Goal: Information Seeking & Learning: Find contact information

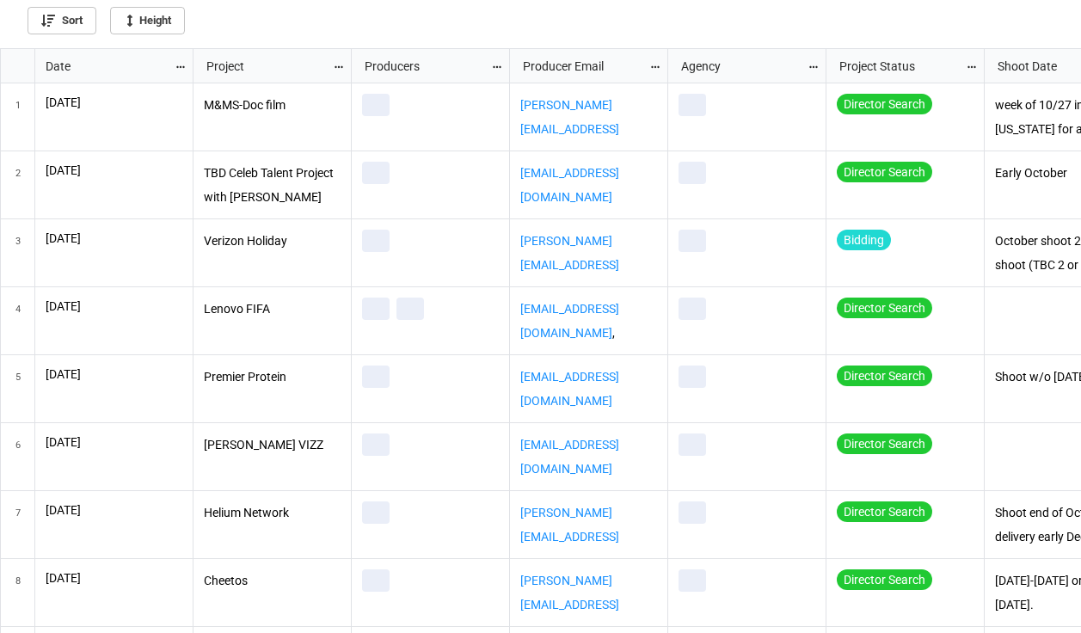
scroll to position [575, 1071]
click at [180, 70] on icon "grid" at bounding box center [181, 67] width 12 height 12
click at [194, 94] on li "Sort" at bounding box center [210, 94] width 70 height 28
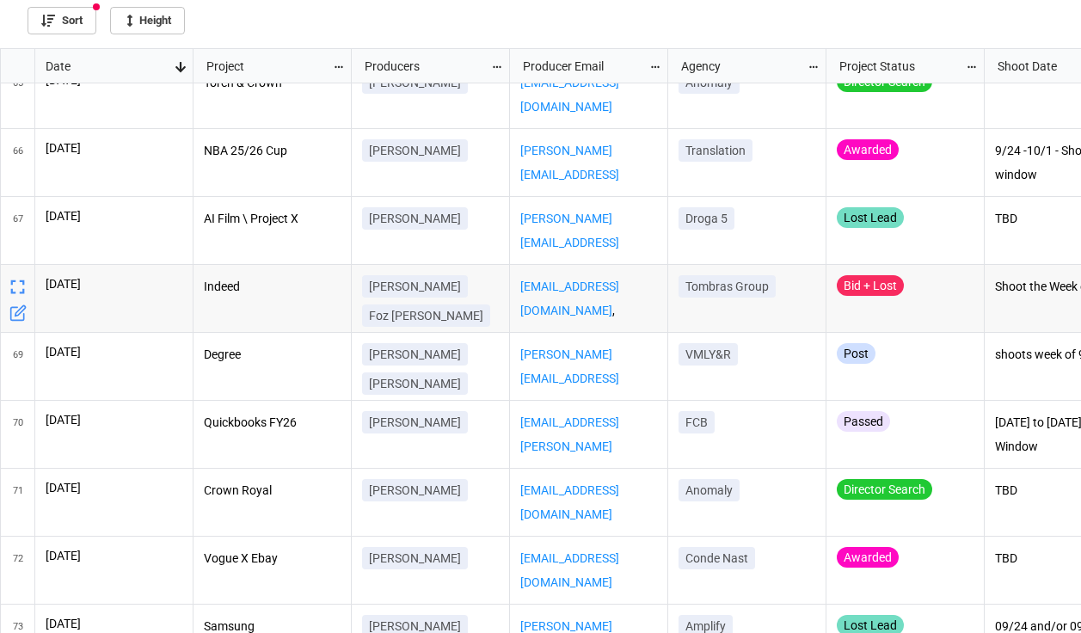
scroll to position [4511, 0]
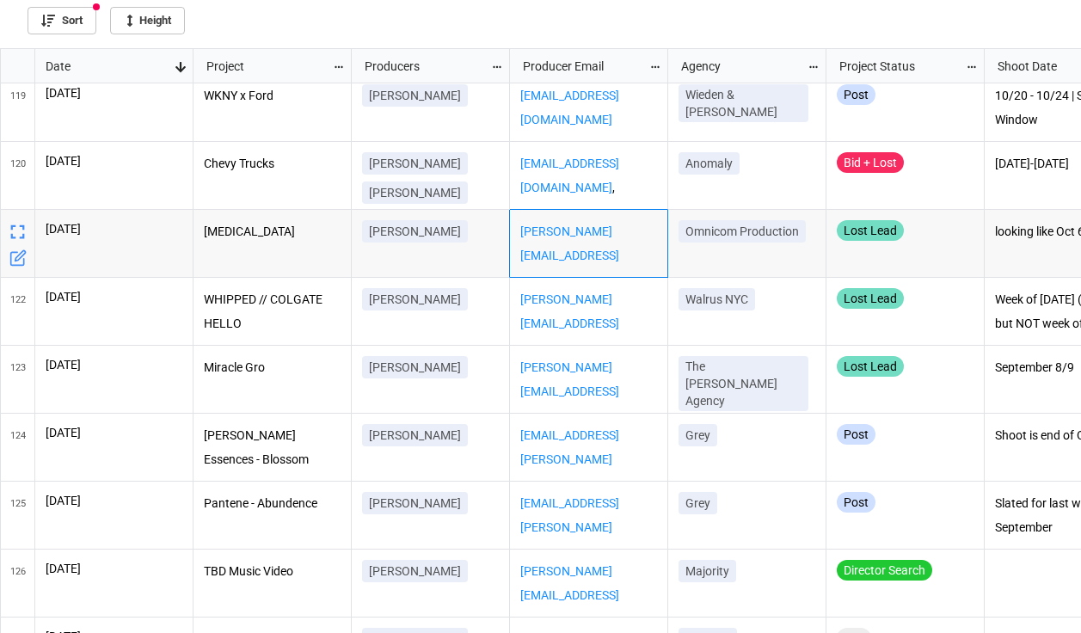
click at [582, 255] on div "[PERSON_NAME][EMAIL_ADDRESS][PERSON_NAME][DOMAIN_NAME]" at bounding box center [589, 244] width 158 height 68
click at [435, 253] on div "[PERSON_NAME]" at bounding box center [431, 244] width 158 height 68
click at [264, 252] on div "[MEDICAL_DATA]" at bounding box center [273, 244] width 158 height 68
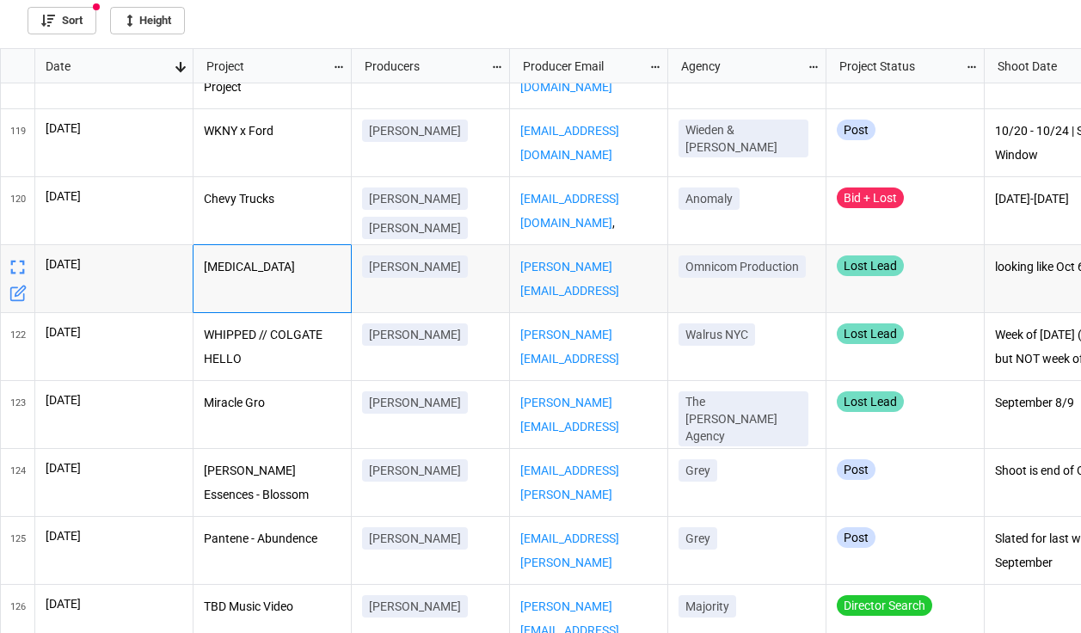
click at [432, 292] on div "[PERSON_NAME]" at bounding box center [431, 279] width 158 height 68
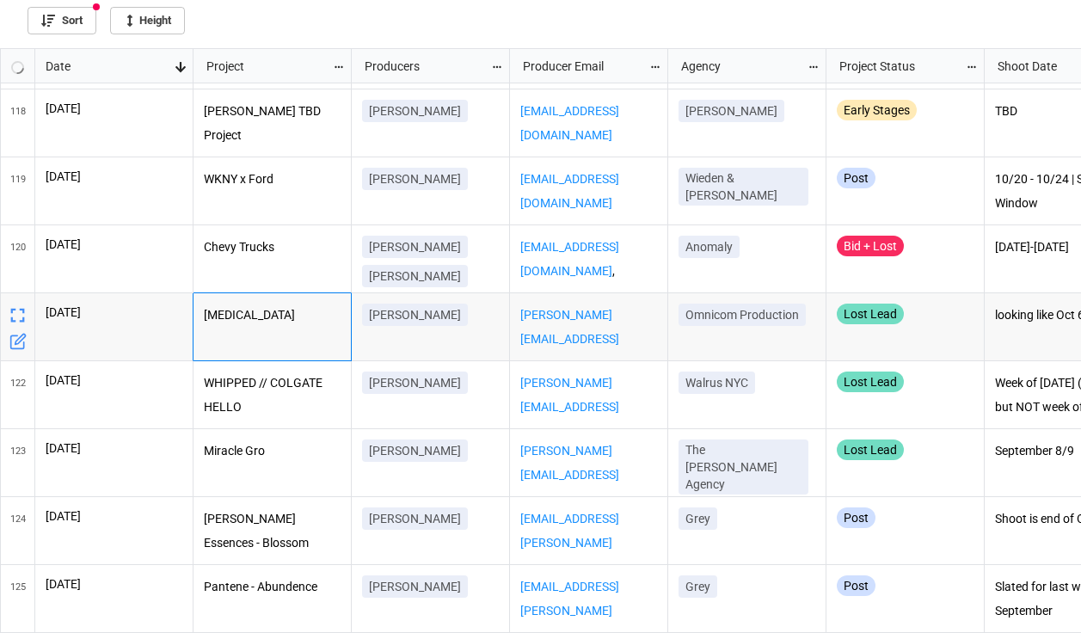
click at [303, 340] on div "[MEDICAL_DATA]" at bounding box center [273, 327] width 158 height 68
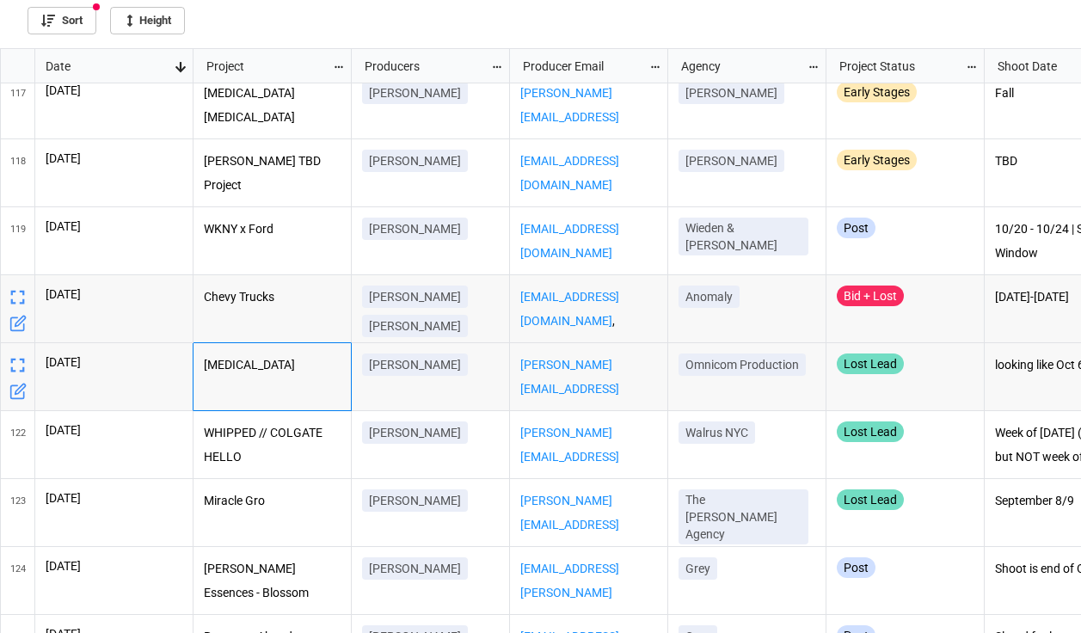
click at [310, 324] on div "Chevy Trucks" at bounding box center [273, 309] width 158 height 68
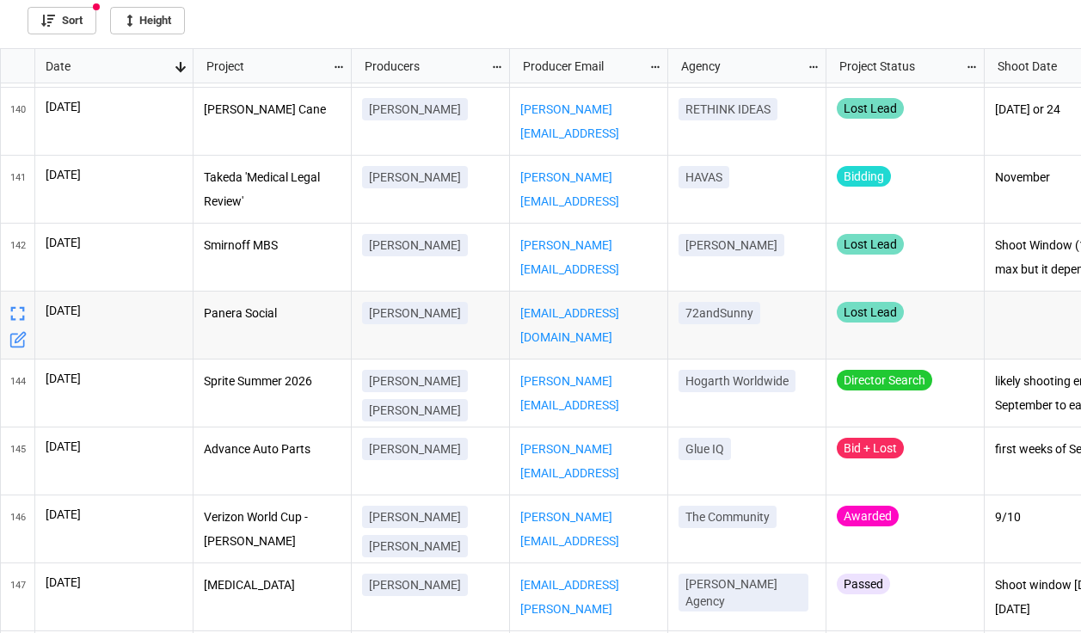
click at [286, 335] on div "Panera Social" at bounding box center [273, 326] width 158 height 68
click at [403, 347] on div "[PERSON_NAME]" at bounding box center [431, 326] width 158 height 68
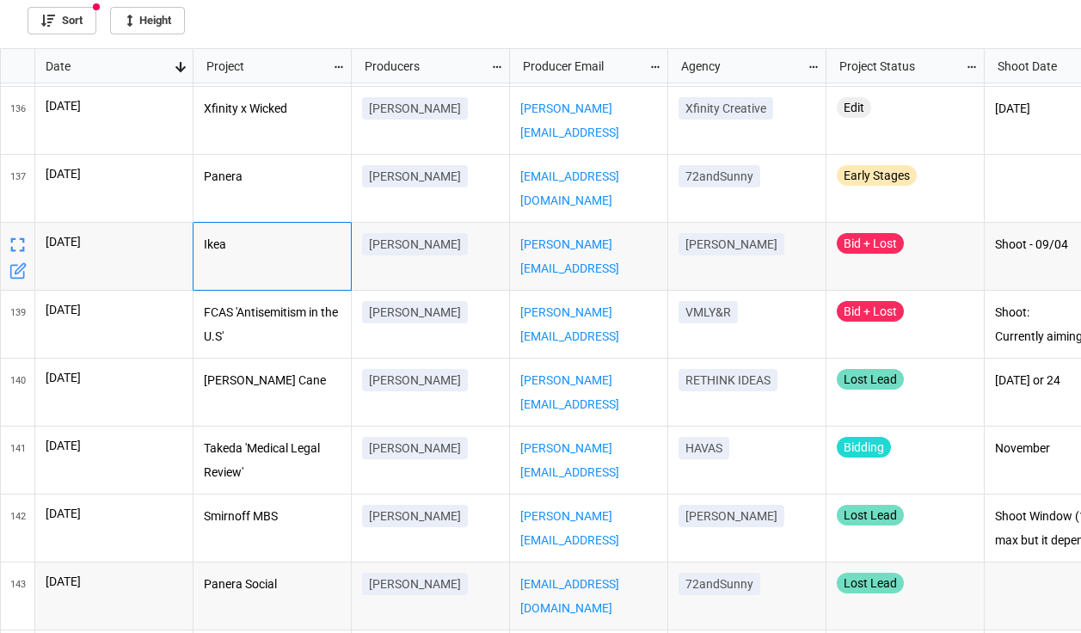
click at [313, 265] on div "Ikea" at bounding box center [273, 257] width 158 height 68
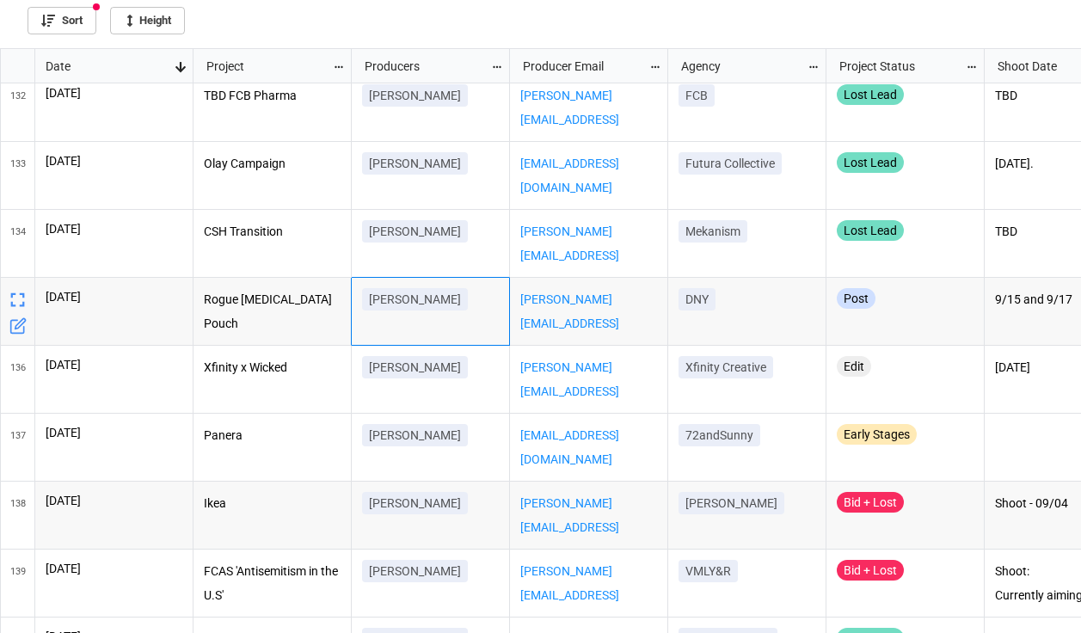
click at [473, 319] on div "[PERSON_NAME]" at bounding box center [431, 312] width 158 height 68
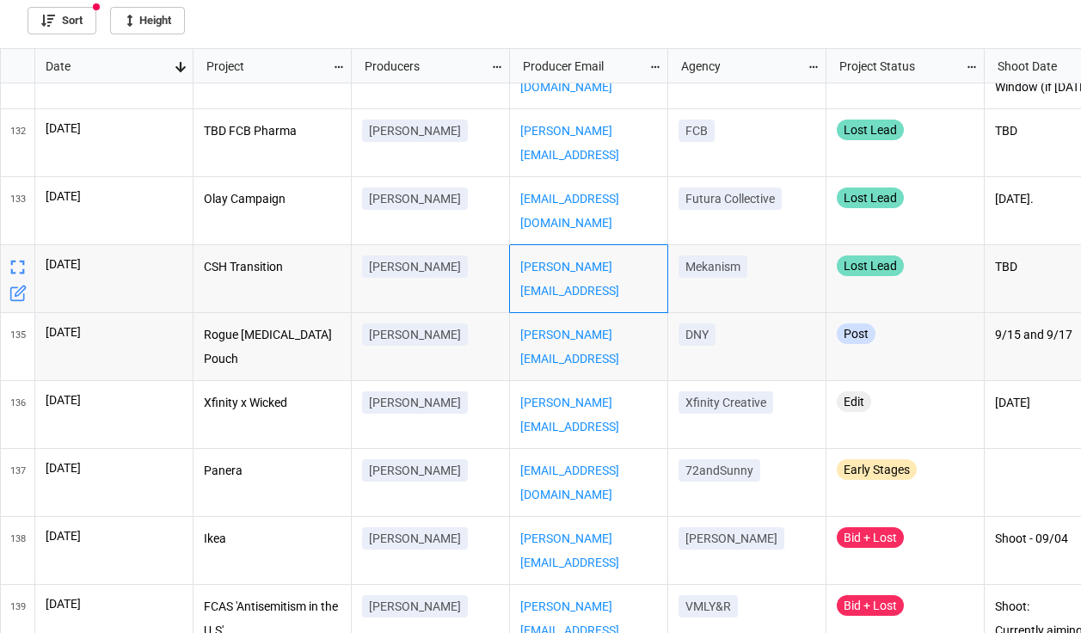
click at [555, 300] on div "[PERSON_NAME][EMAIL_ADDRESS][DOMAIN_NAME]" at bounding box center [589, 279] width 158 height 68
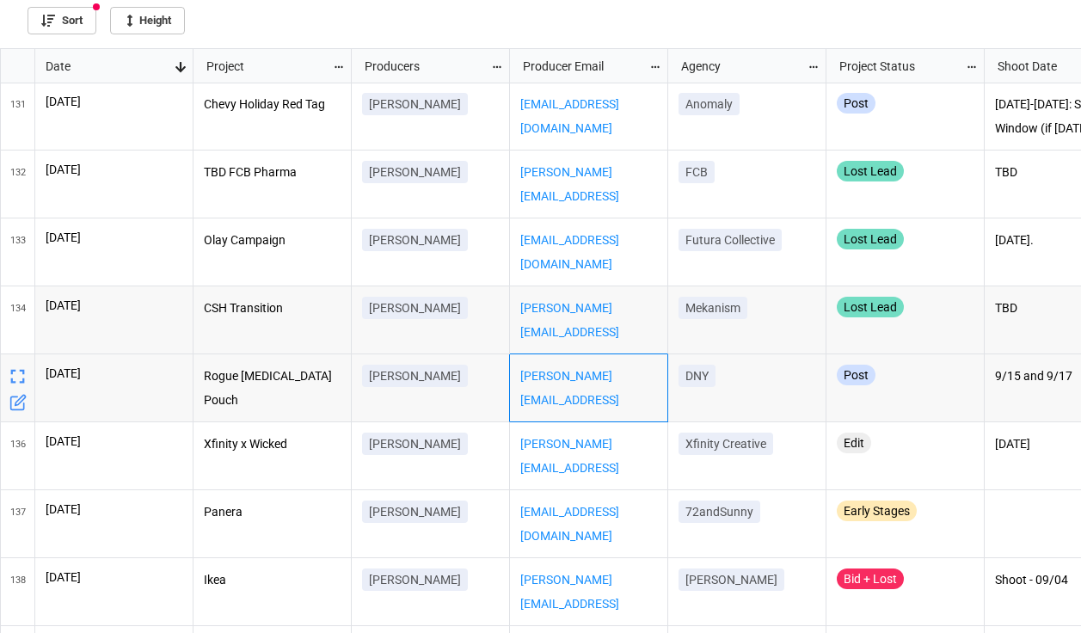
click at [517, 360] on div "[PERSON_NAME][EMAIL_ADDRESS][PERSON_NAME][DOMAIN_NAME]" at bounding box center [589, 388] width 158 height 68
click at [488, 379] on div "[PERSON_NAME]" at bounding box center [430, 379] width 137 height 29
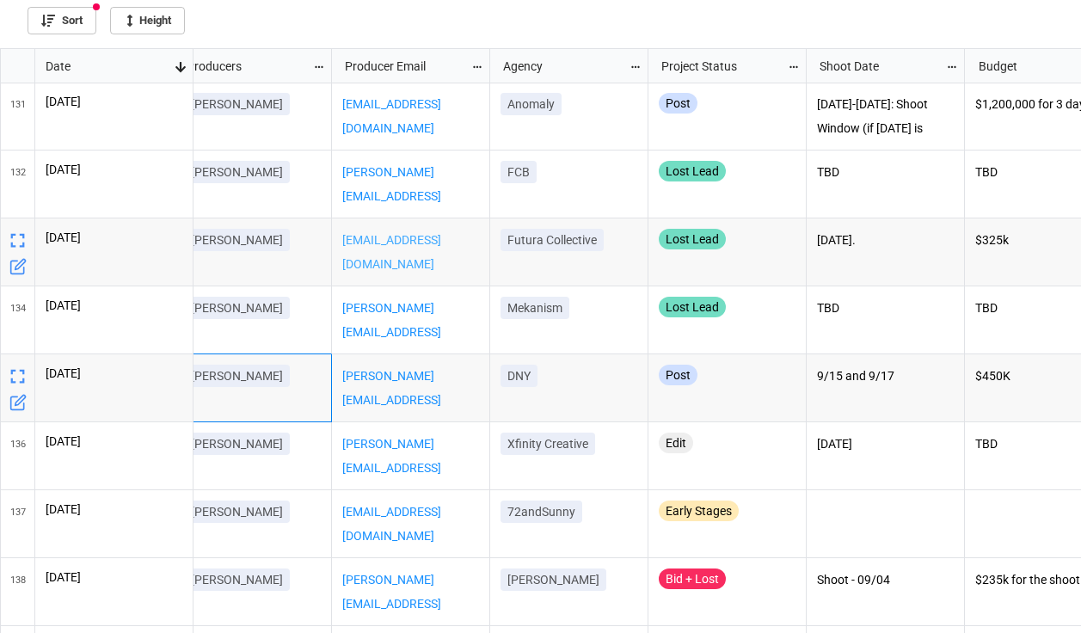
scroll to position [0, 239]
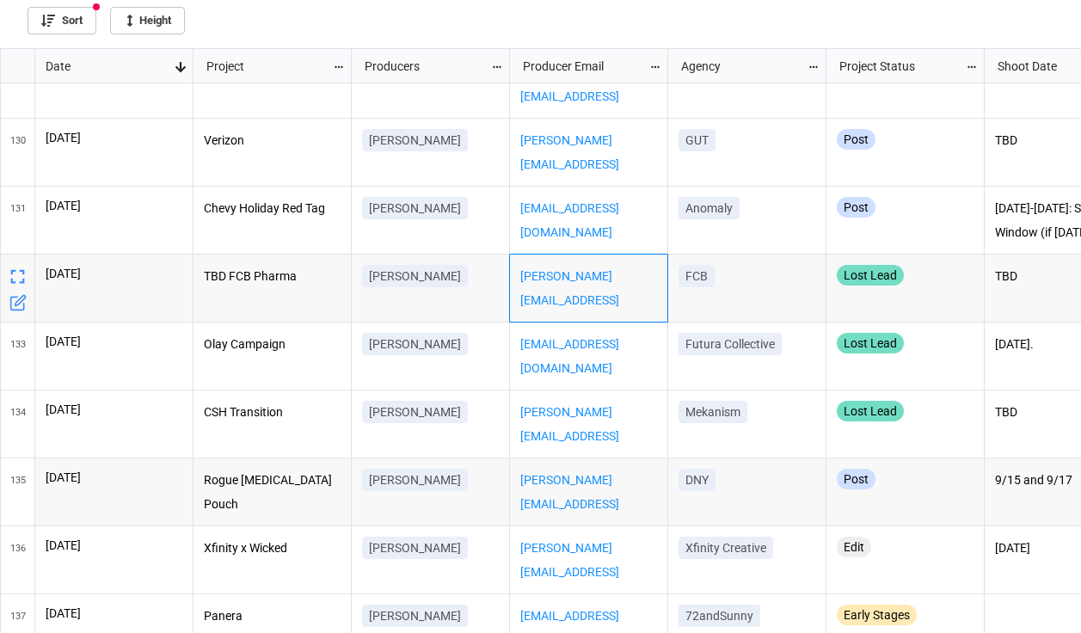
click at [634, 315] on div "[PERSON_NAME][EMAIL_ADDRESS][DOMAIN_NAME]" at bounding box center [589, 289] width 158 height 68
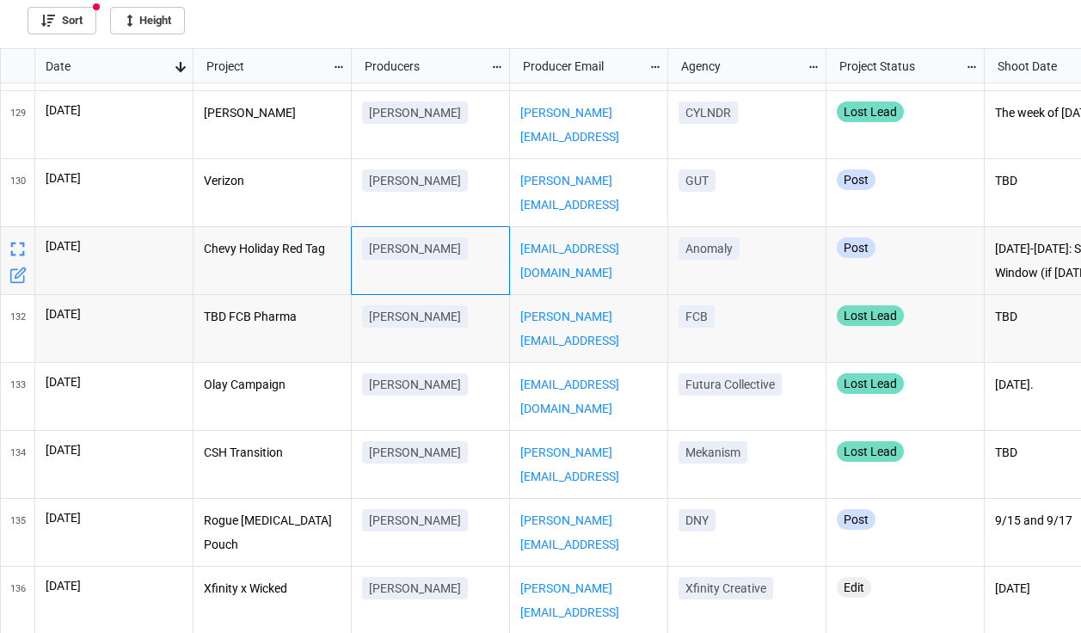
click at [436, 278] on div "[PERSON_NAME]" at bounding box center [431, 261] width 158 height 68
click at [577, 273] on div "[EMAIL_ADDRESS][DOMAIN_NAME]" at bounding box center [589, 261] width 158 height 68
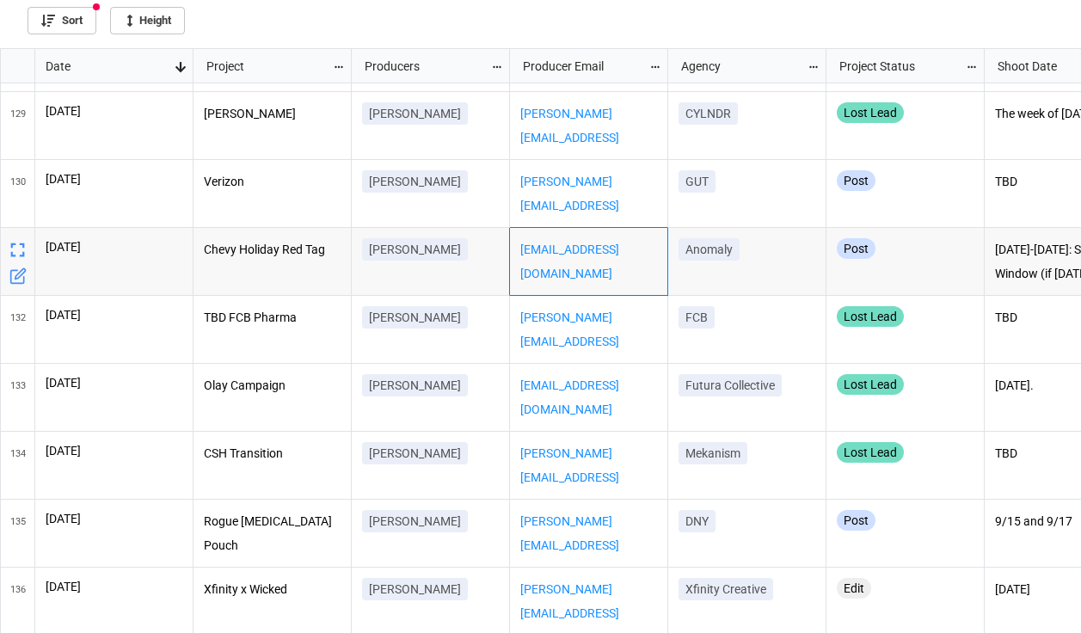
click at [563, 281] on div "[EMAIL_ADDRESS][DOMAIN_NAME]" at bounding box center [589, 262] width 158 height 68
click at [421, 287] on div "[PERSON_NAME]" at bounding box center [431, 262] width 158 height 68
click at [321, 269] on div "Chevy Holiday Red Tag" at bounding box center [273, 262] width 158 height 68
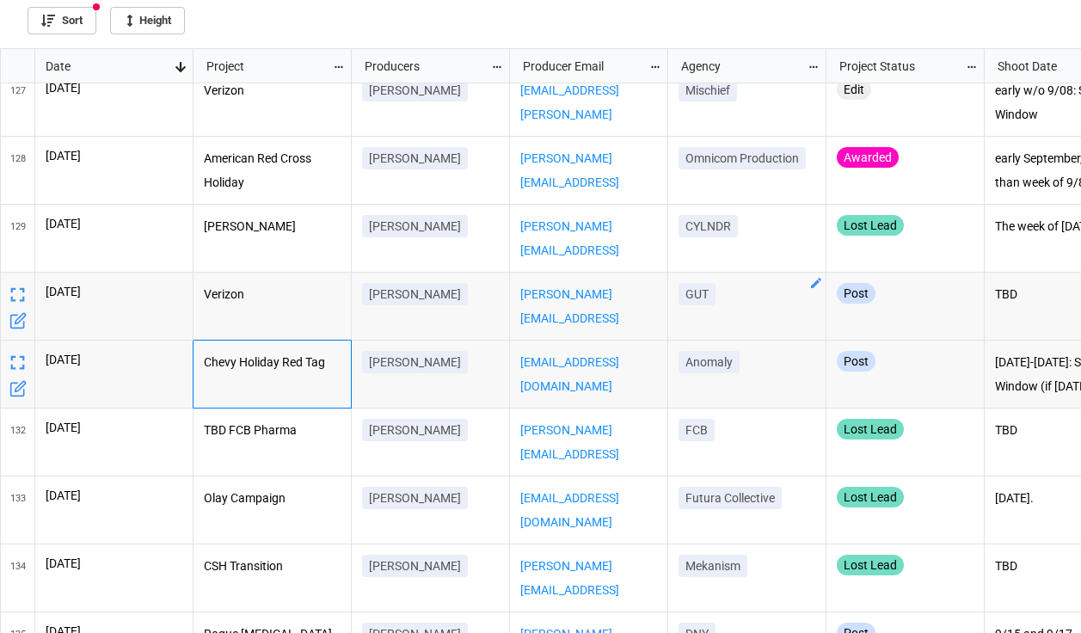
click at [758, 309] on div "GUT" at bounding box center [747, 307] width 158 height 68
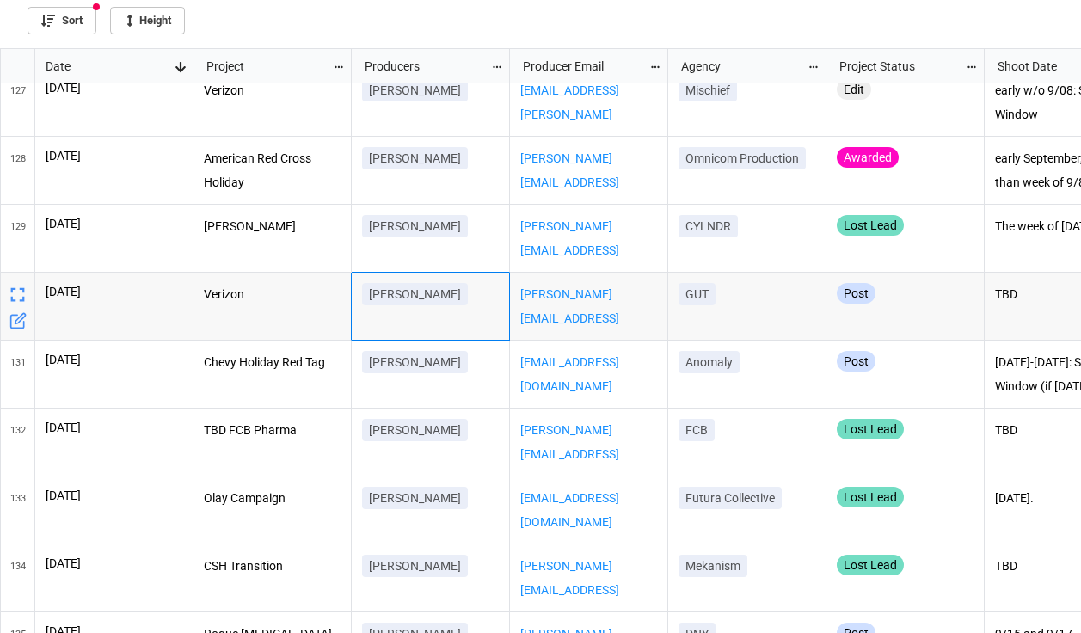
click at [491, 286] on div "[PERSON_NAME]" at bounding box center [430, 297] width 137 height 29
click at [331, 297] on p "Verizon" at bounding box center [273, 295] width 138 height 24
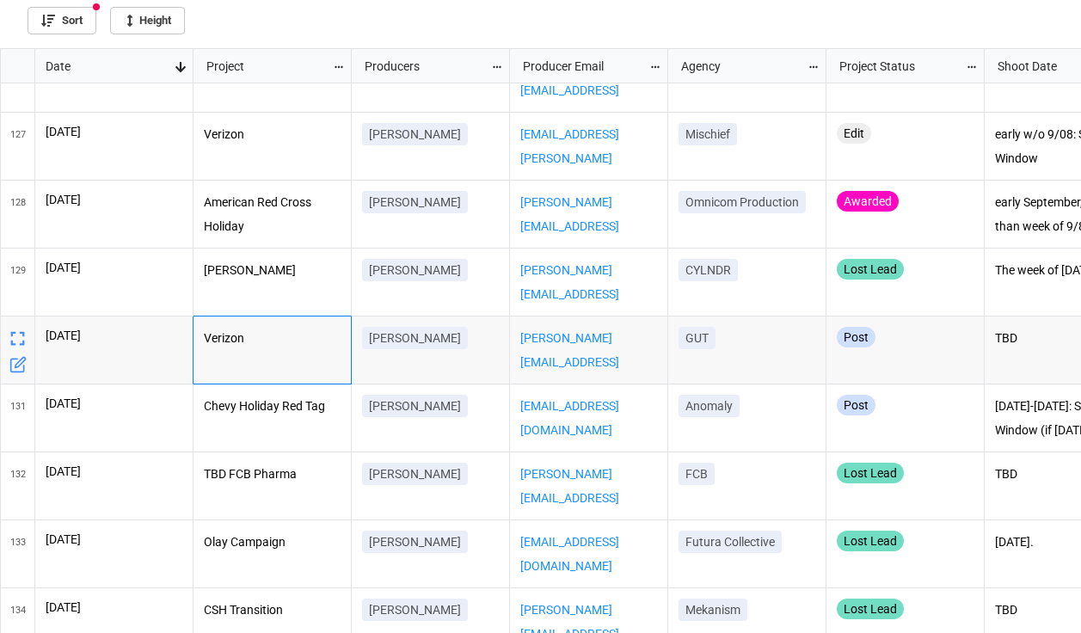
click at [336, 297] on div "[PERSON_NAME]" at bounding box center [273, 283] width 158 height 68
click at [322, 339] on p "Verizon" at bounding box center [273, 339] width 138 height 24
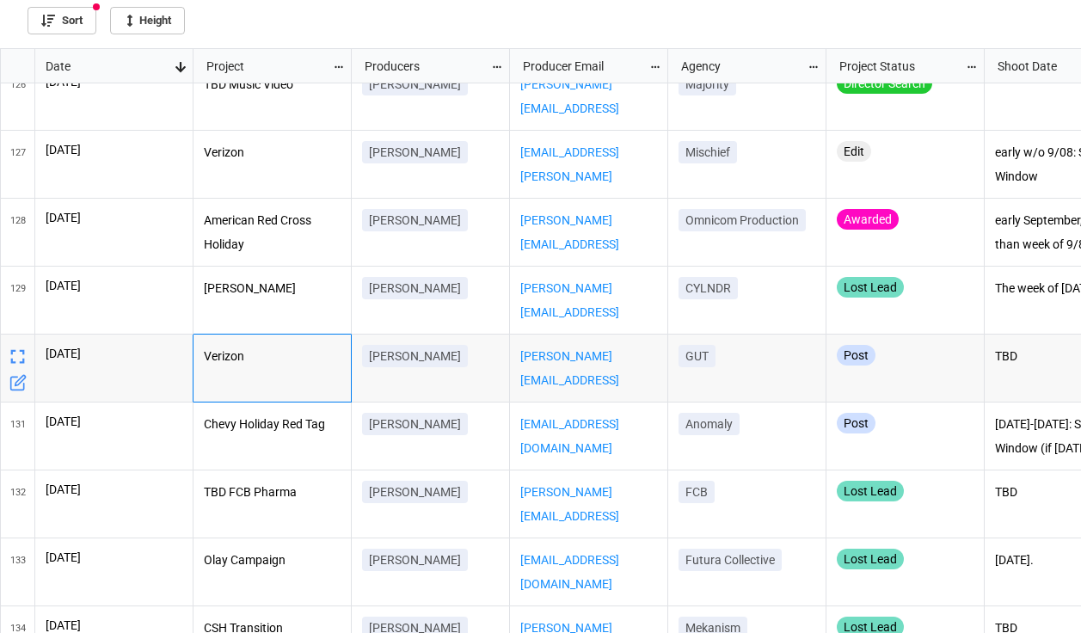
click at [465, 351] on div "[PERSON_NAME]" at bounding box center [430, 359] width 137 height 29
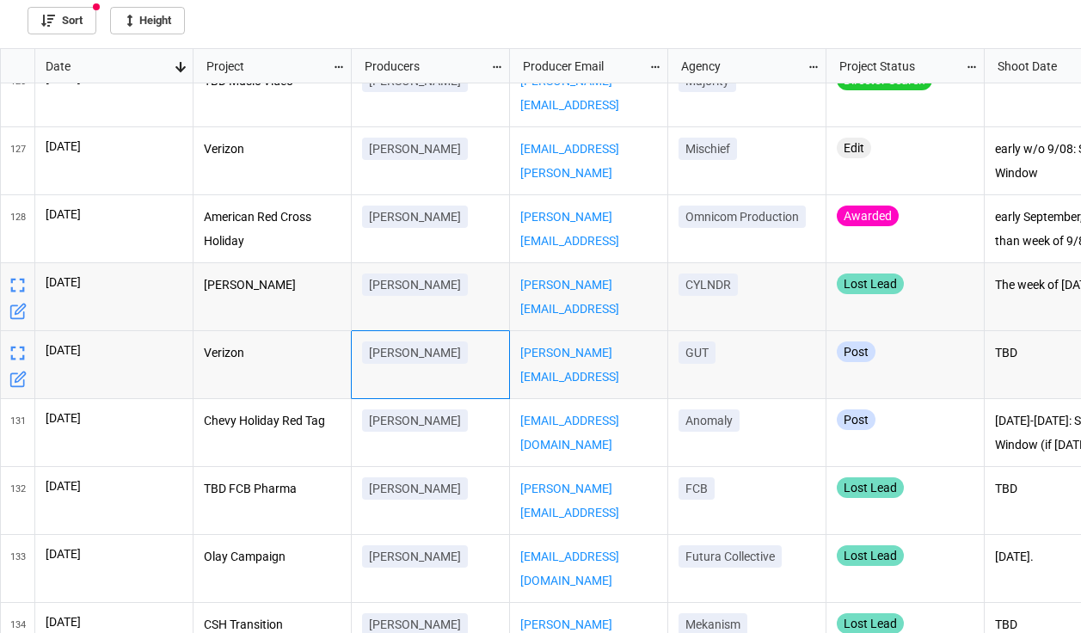
click at [471, 326] on div "TBD Music Video [PERSON_NAME] [PERSON_NAME][EMAIL_ADDRESS][DOMAIN_NAME] Majorit…" at bounding box center [638, 358] width 889 height 551
click at [476, 306] on div "[PERSON_NAME]" at bounding box center [431, 297] width 158 height 68
click at [477, 345] on div "[PERSON_NAME]" at bounding box center [430, 356] width 137 height 29
click at [472, 318] on div "[PERSON_NAME]" at bounding box center [431, 297] width 158 height 68
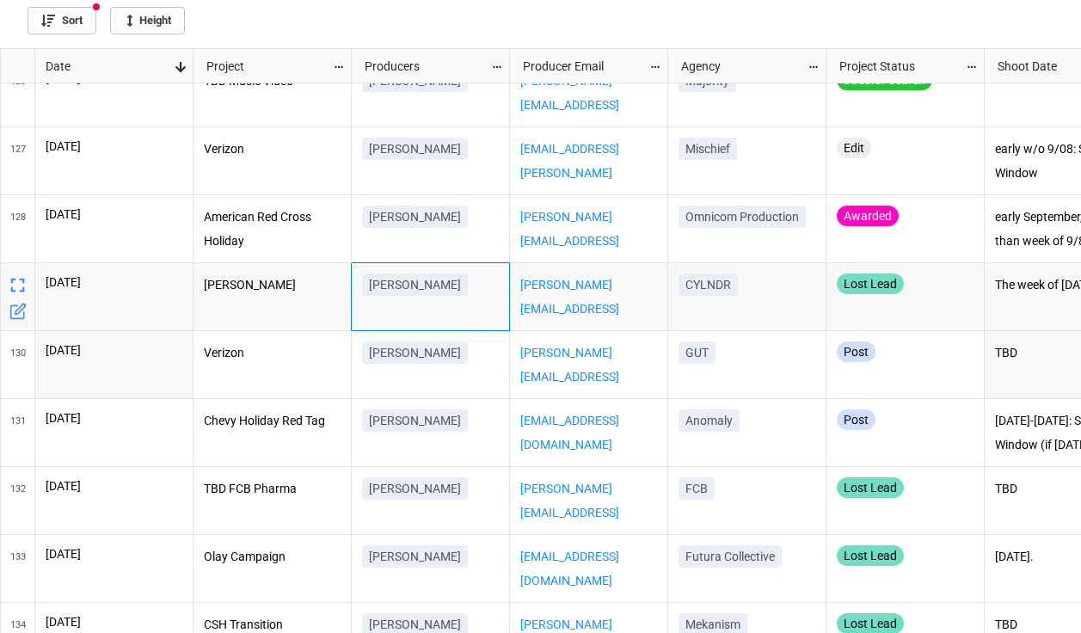
click at [473, 322] on div "[PERSON_NAME]" at bounding box center [431, 297] width 158 height 68
click at [311, 302] on div "[PERSON_NAME]" at bounding box center [273, 297] width 158 height 68
click at [429, 306] on div "[PERSON_NAME]" at bounding box center [431, 297] width 158 height 68
click at [422, 286] on p "[PERSON_NAME]" at bounding box center [415, 284] width 92 height 17
click at [450, 282] on div "[PERSON_NAME]" at bounding box center [430, 288] width 137 height 29
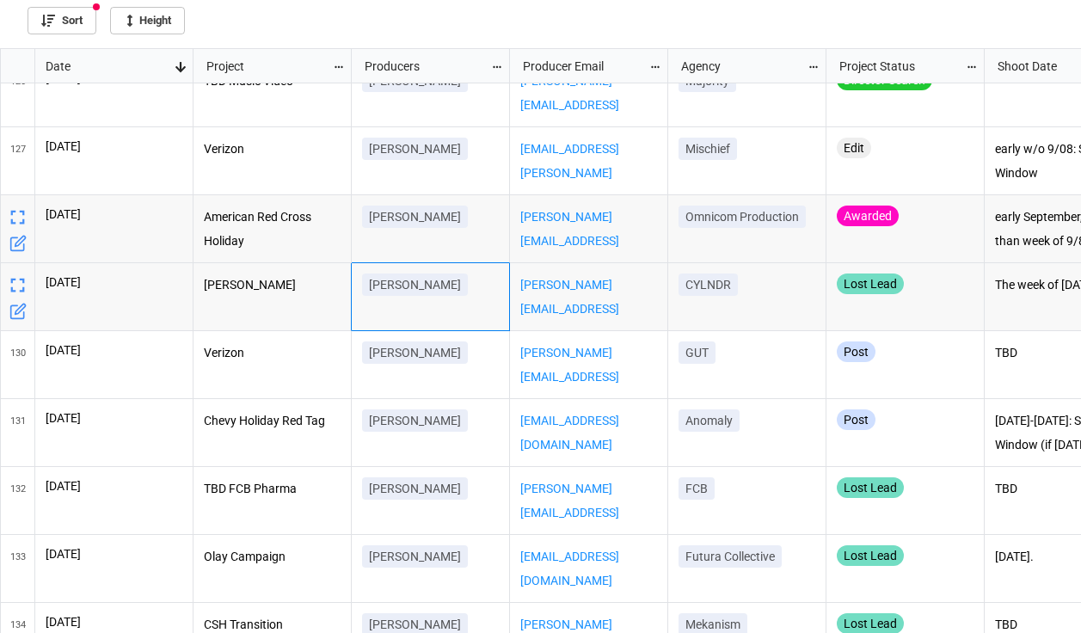
click at [473, 226] on div "[PERSON_NAME]" at bounding box center [430, 220] width 137 height 29
click at [469, 292] on div "[PERSON_NAME]" at bounding box center [430, 288] width 137 height 29
click at [300, 289] on p "[PERSON_NAME]" at bounding box center [273, 286] width 138 height 24
click at [467, 292] on div "[PERSON_NAME]" at bounding box center [430, 288] width 137 height 29
click at [491, 237] on div "[PERSON_NAME]" at bounding box center [431, 229] width 158 height 68
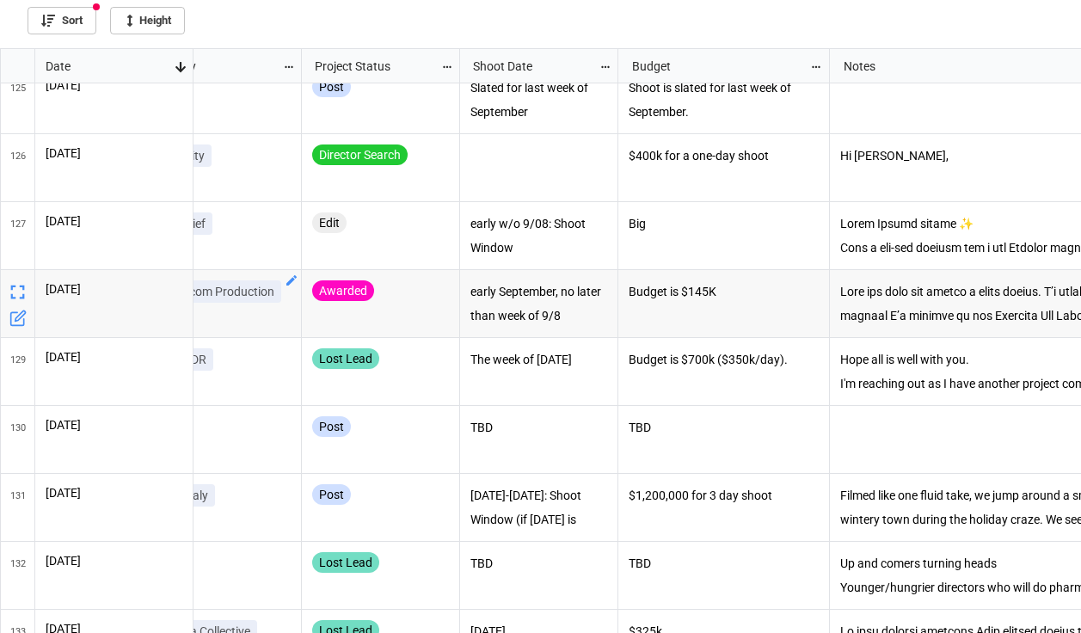
scroll to position [8444, 351]
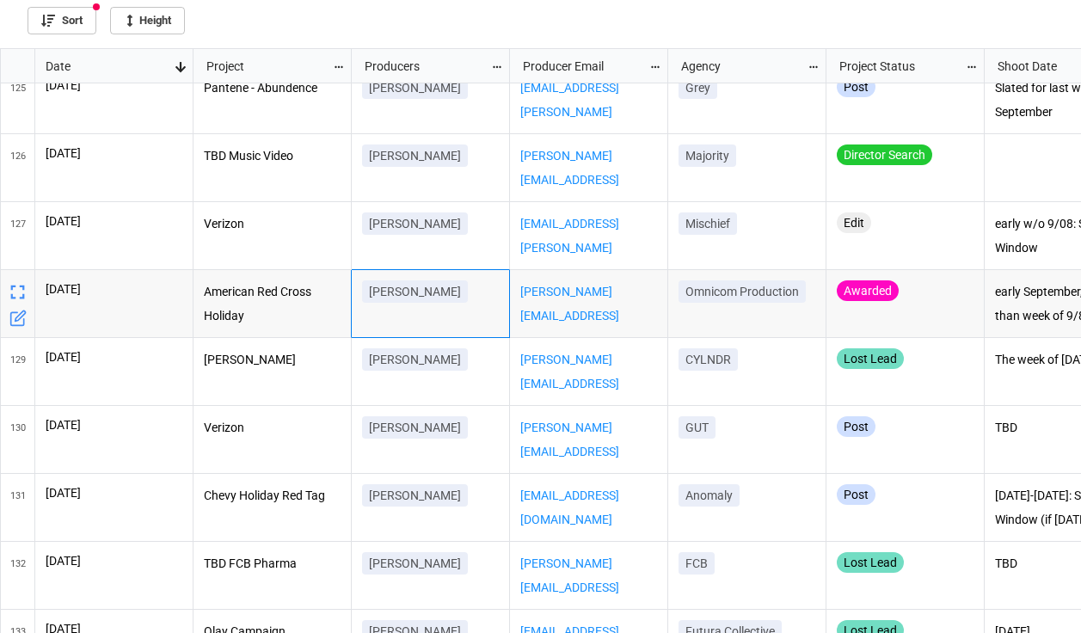
click at [589, 322] on div "[PERSON_NAME][EMAIL_ADDRESS][PERSON_NAME][DOMAIN_NAME]" at bounding box center [589, 304] width 158 height 68
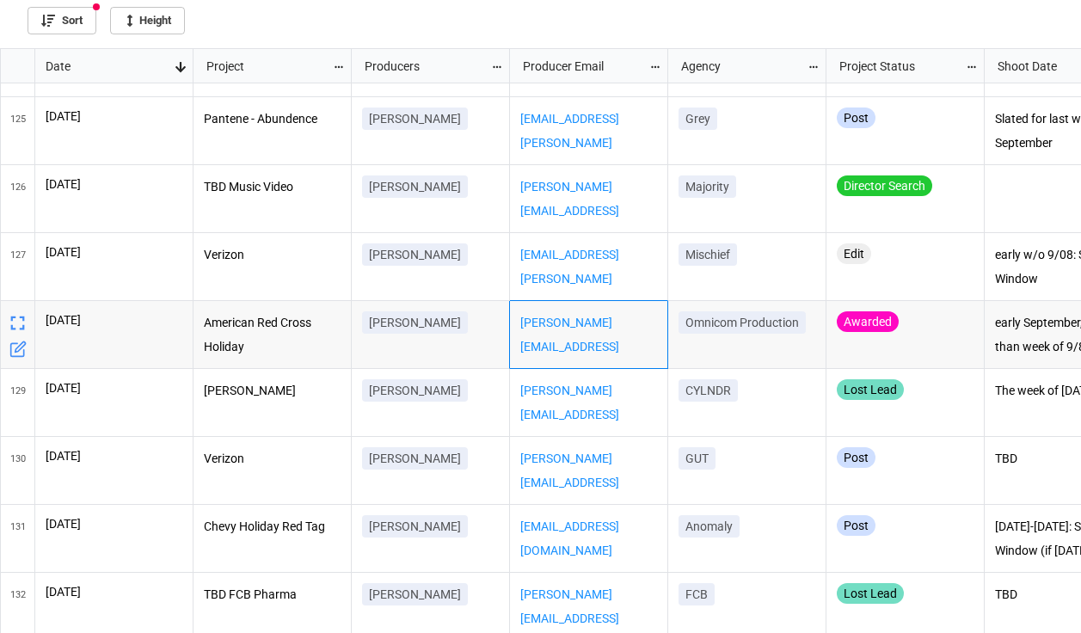
scroll to position [8404, 0]
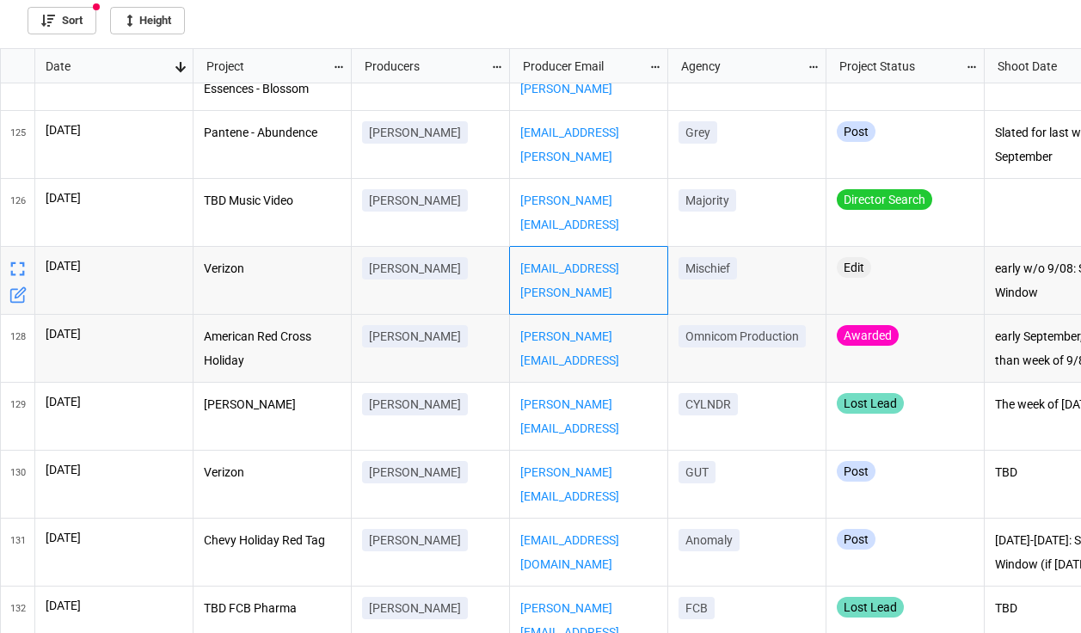
click at [558, 286] on div "[EMAIL_ADDRESS][PERSON_NAME][DOMAIN_NAME]" at bounding box center [589, 281] width 158 height 68
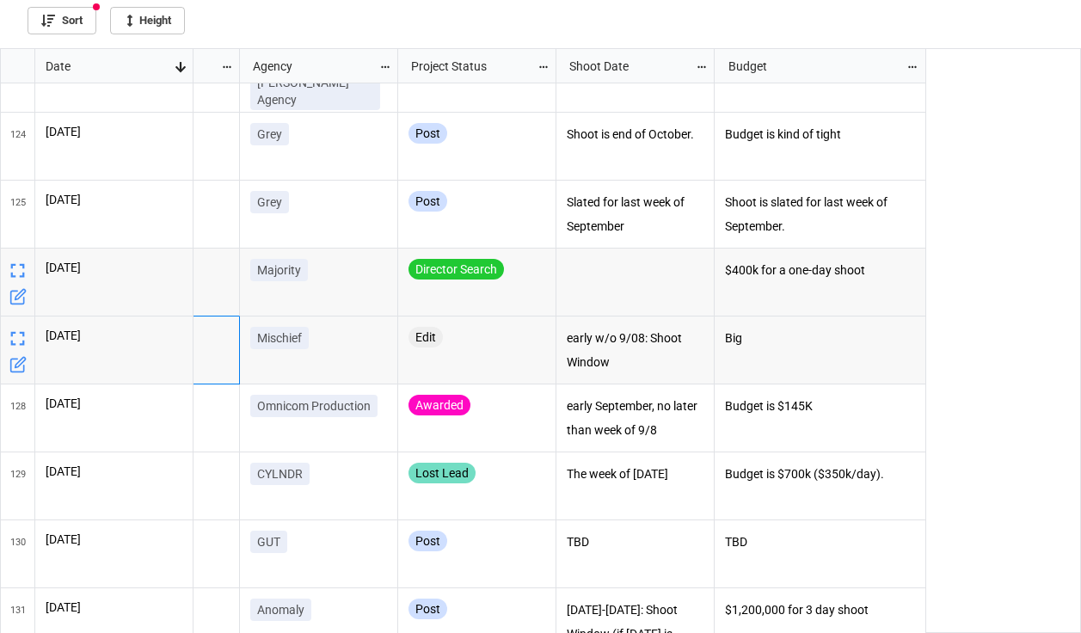
scroll to position [0, 546]
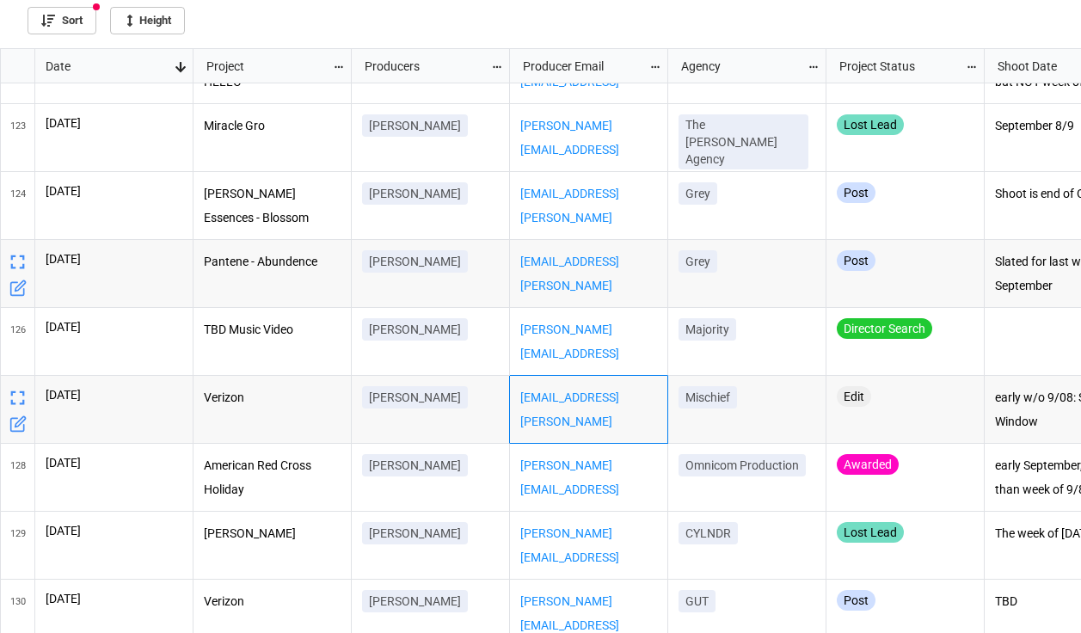
click at [633, 299] on div "[EMAIL_ADDRESS][PERSON_NAME][DOMAIN_NAME]" at bounding box center [589, 274] width 158 height 68
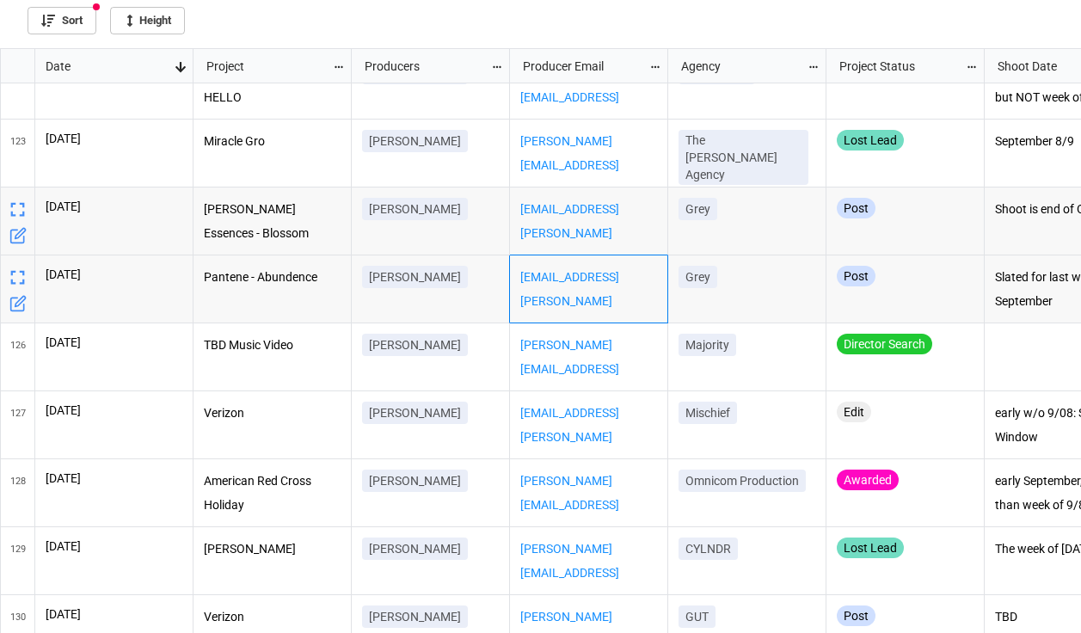
click at [464, 235] on div "[PERSON_NAME]" at bounding box center [431, 222] width 158 height 68
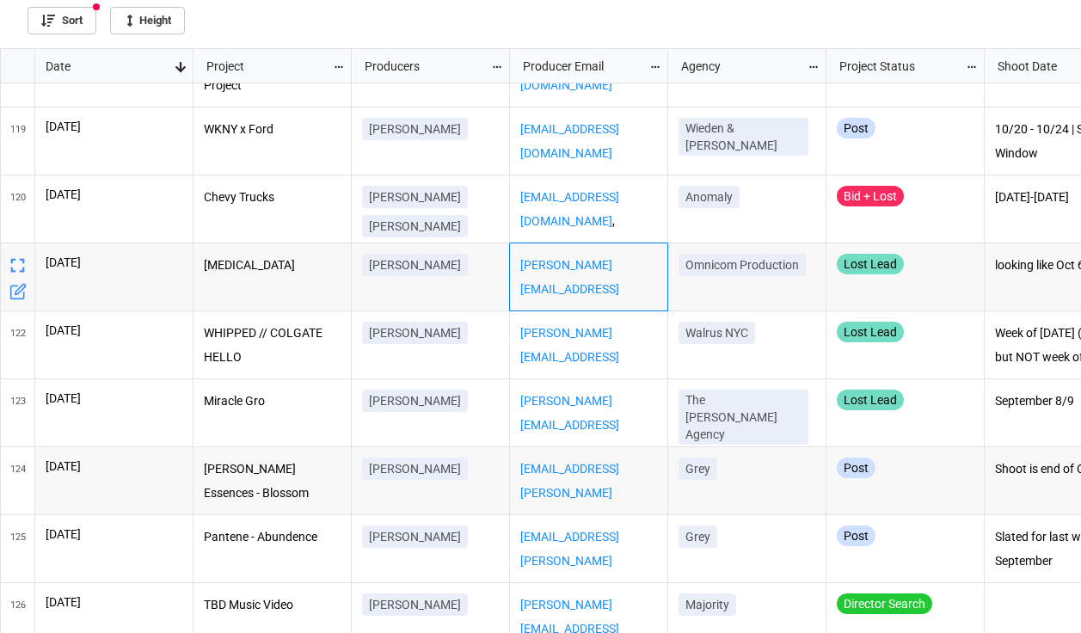
click at [637, 296] on div "[PERSON_NAME][EMAIL_ADDRESS][PERSON_NAME][DOMAIN_NAME]" at bounding box center [589, 277] width 158 height 68
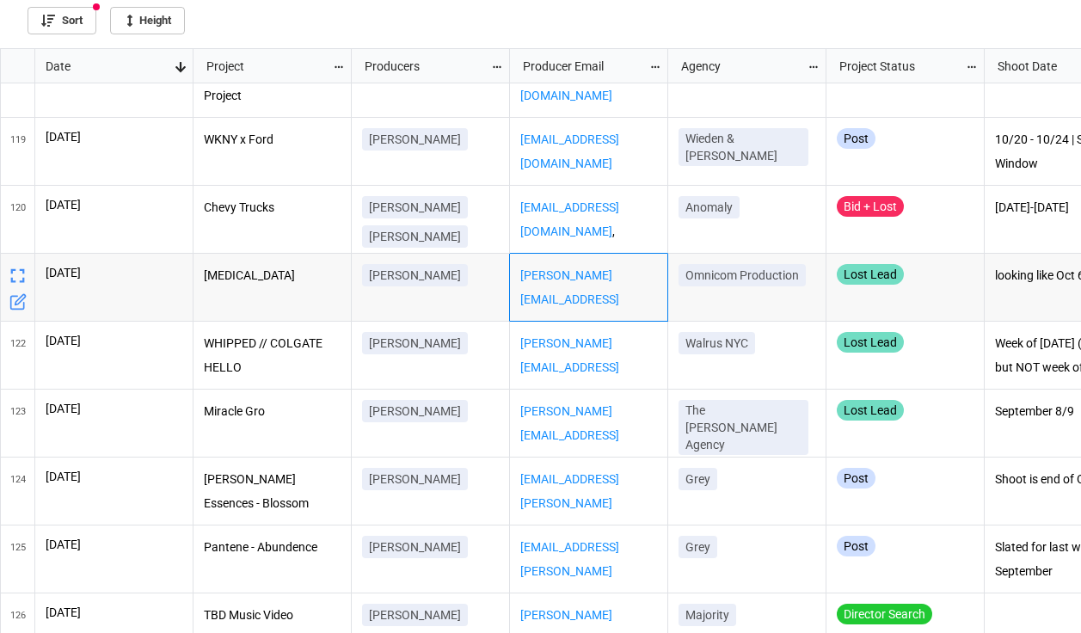
click at [607, 296] on div "[PERSON_NAME][EMAIL_ADDRESS][PERSON_NAME][DOMAIN_NAME]" at bounding box center [589, 288] width 158 height 68
click at [469, 296] on div "[PERSON_NAME]" at bounding box center [431, 288] width 158 height 68
click at [544, 307] on div "[PERSON_NAME][EMAIL_ADDRESS][PERSON_NAME][DOMAIN_NAME]" at bounding box center [589, 288] width 158 height 68
click at [426, 301] on div "[PERSON_NAME]" at bounding box center [431, 288] width 158 height 68
click at [285, 282] on p "[MEDICAL_DATA]" at bounding box center [273, 276] width 138 height 24
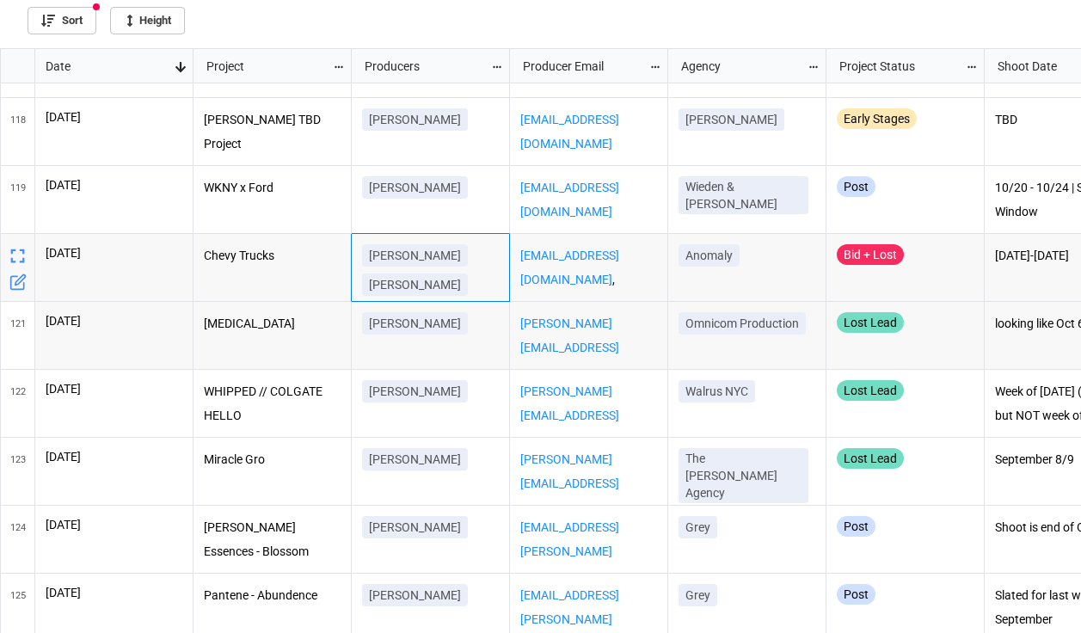
click at [483, 292] on div "[PERSON_NAME] [PERSON_NAME]" at bounding box center [430, 273] width 137 height 58
click at [16, 250] on icon "grid" at bounding box center [18, 257] width 24 height 24
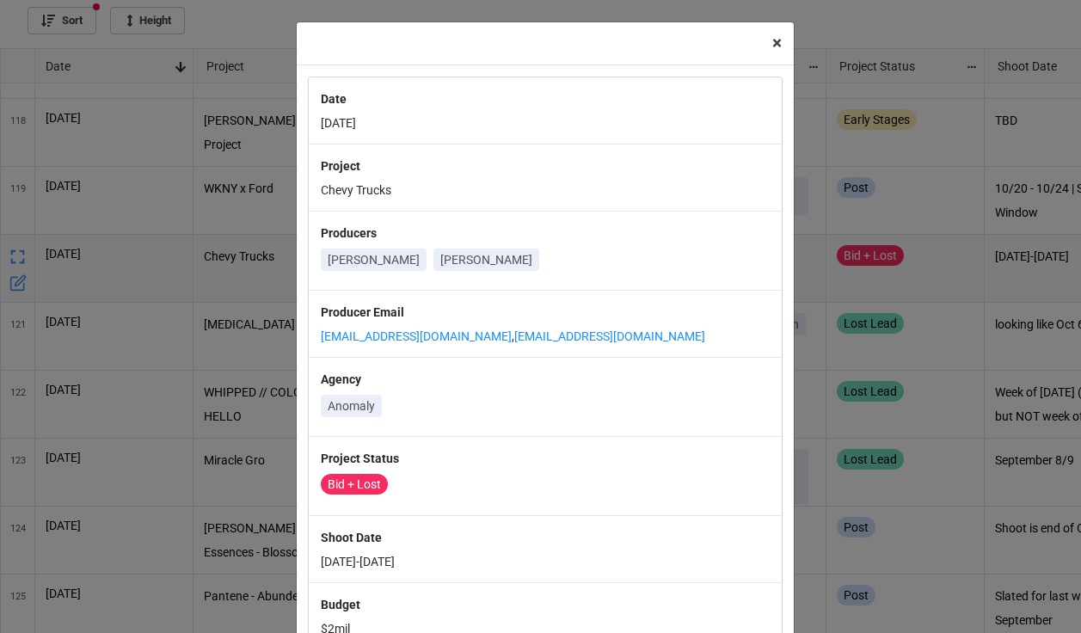
click at [772, 41] on span "×" at bounding box center [776, 43] width 9 height 21
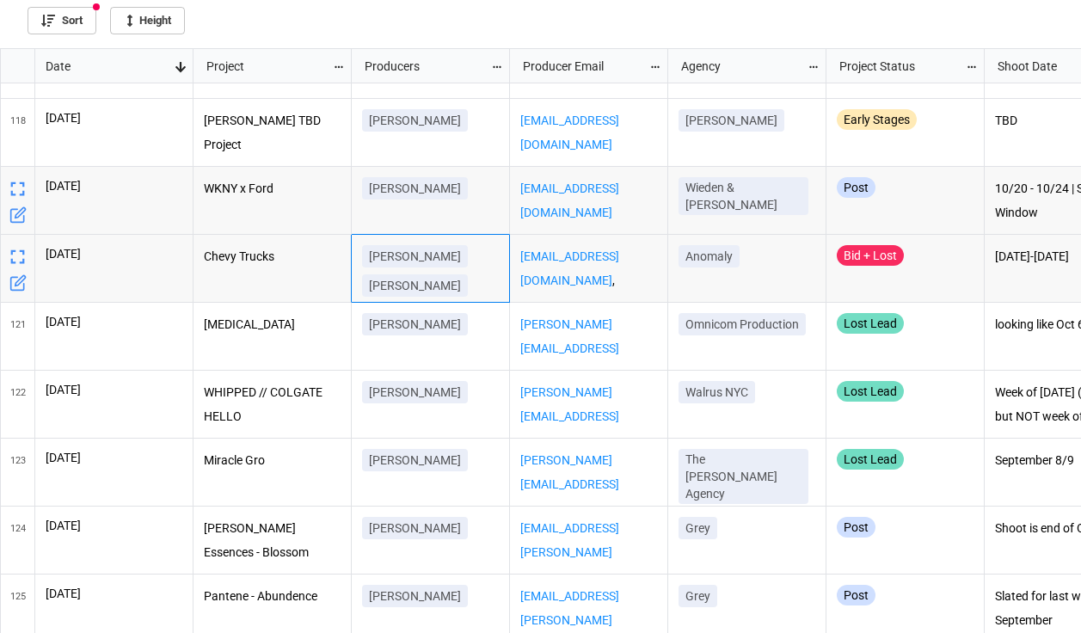
click at [663, 220] on div "[EMAIL_ADDRESS][DOMAIN_NAME]" at bounding box center [589, 201] width 158 height 68
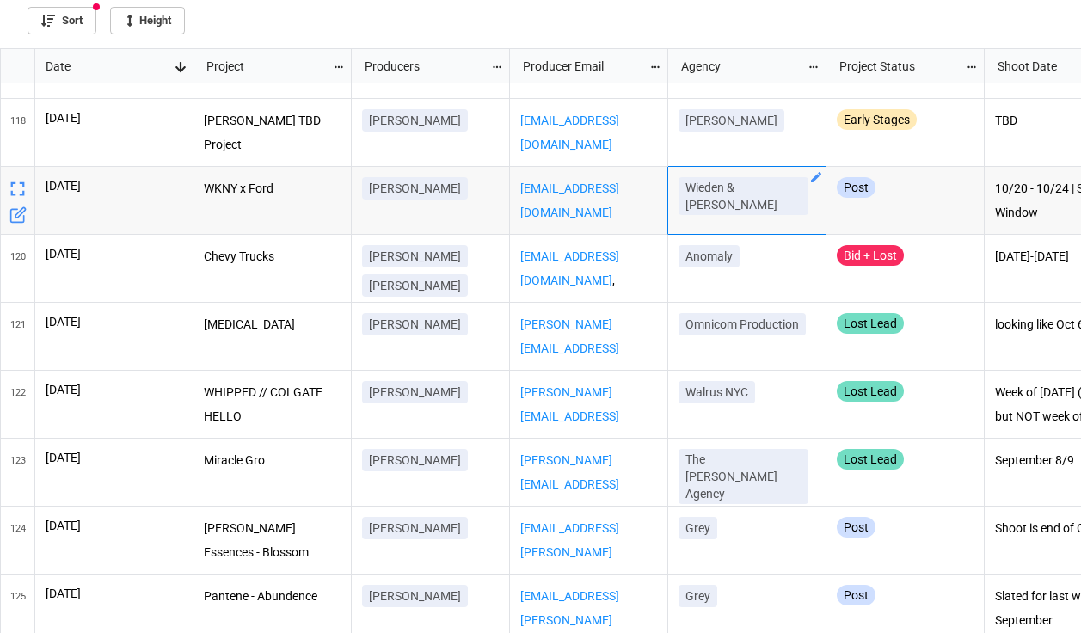
click at [694, 222] on div "Wieden & [PERSON_NAME]" at bounding box center [747, 201] width 158 height 68
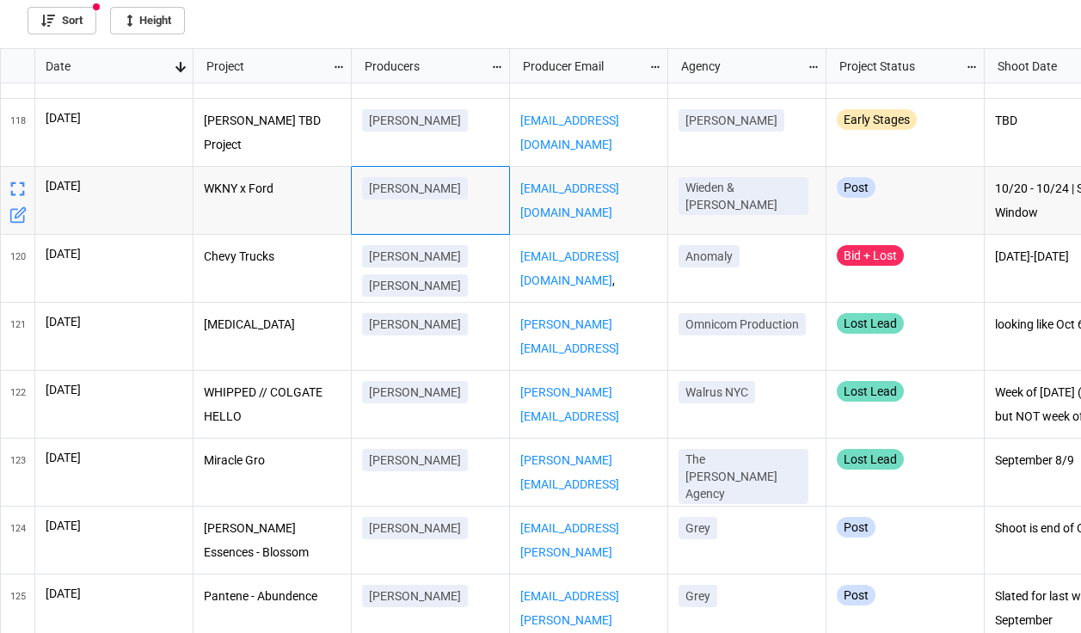
click at [454, 225] on div "[PERSON_NAME]" at bounding box center [431, 201] width 158 height 68
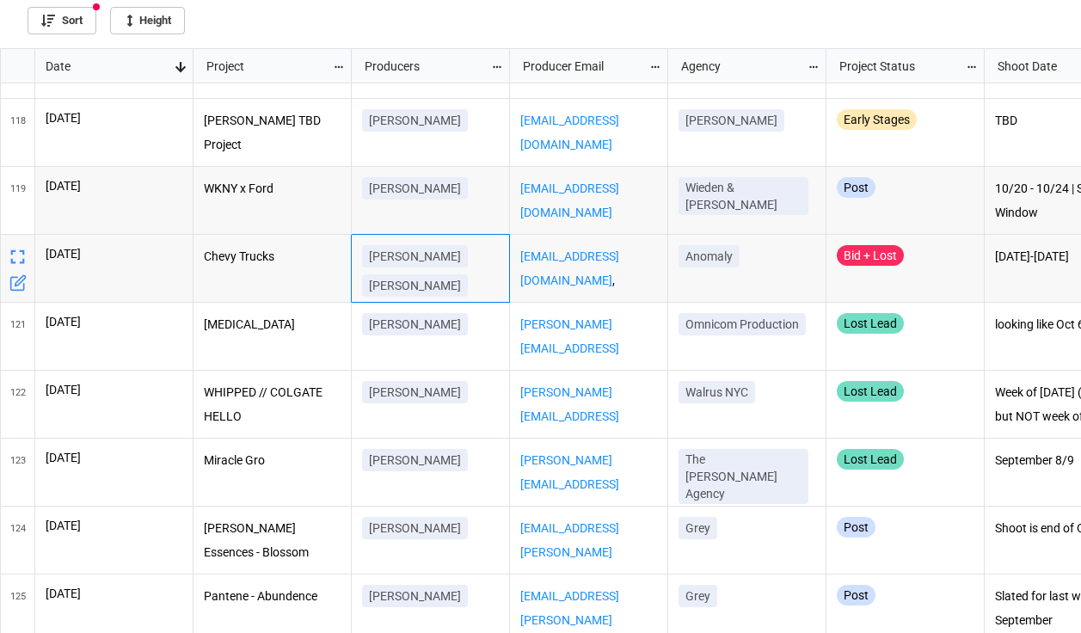
click at [478, 251] on div "[PERSON_NAME] [PERSON_NAME]" at bounding box center [430, 274] width 137 height 58
click at [268, 258] on p "Chevy Trucks" at bounding box center [273, 257] width 138 height 24
click at [258, 261] on p "Chevy Trucks" at bounding box center [273, 257] width 138 height 24
click at [268, 257] on p "Chevy Trucks" at bounding box center [273, 257] width 138 height 24
click at [268, 258] on p "Chevy Trucks" at bounding box center [273, 257] width 138 height 24
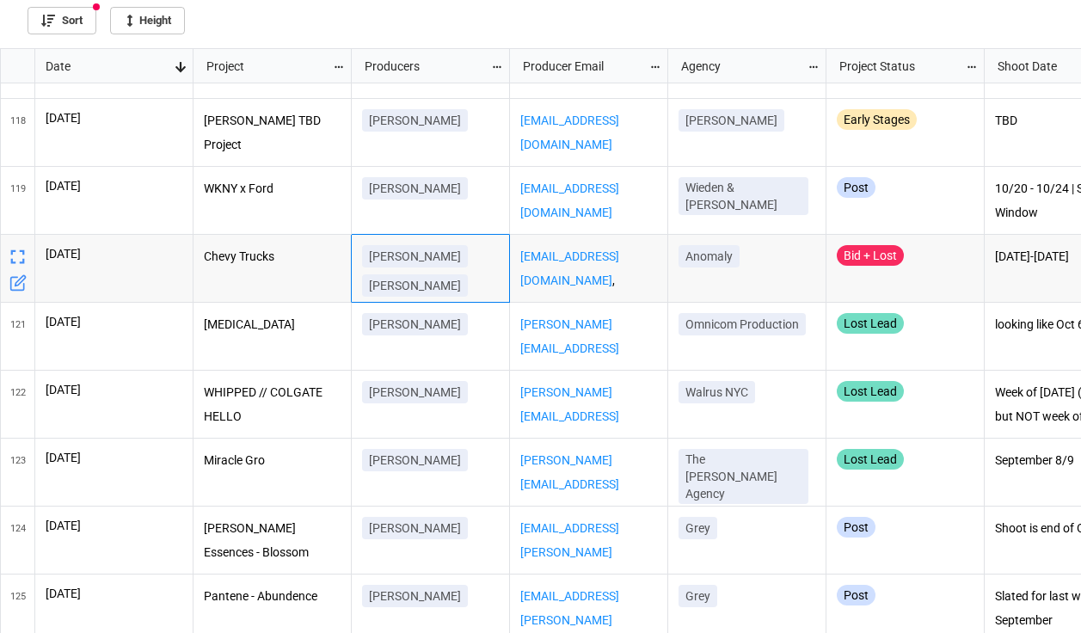
click at [458, 284] on div "[PERSON_NAME] [PERSON_NAME]" at bounding box center [430, 274] width 137 height 58
click at [497, 214] on div "[PERSON_NAME]" at bounding box center [431, 201] width 158 height 68
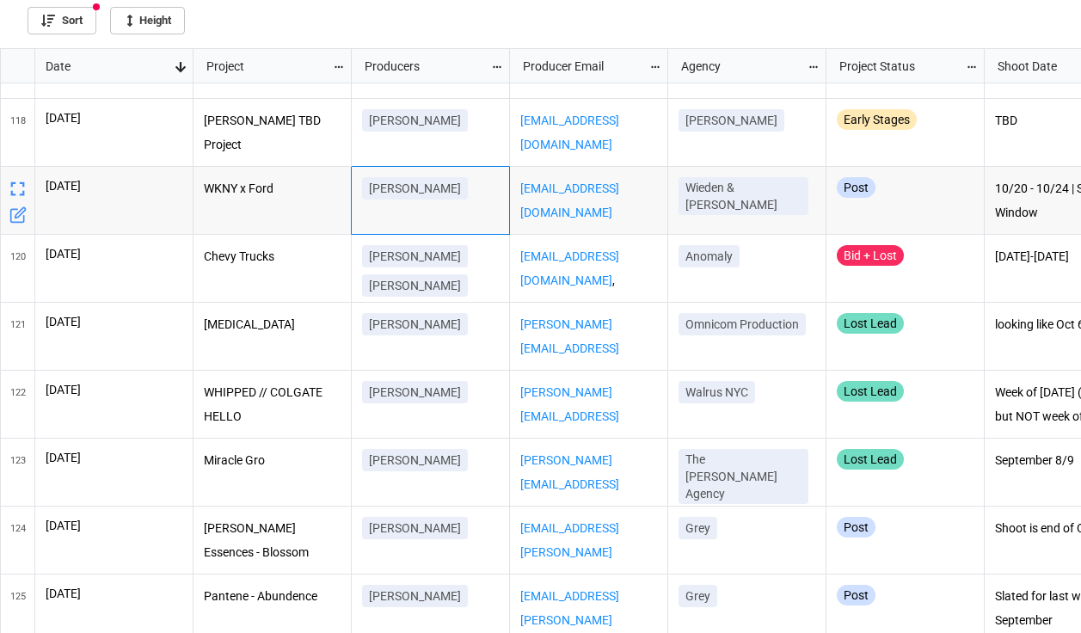
click at [524, 220] on div "[EMAIL_ADDRESS][DOMAIN_NAME]" at bounding box center [589, 201] width 158 height 68
click at [428, 218] on div "[PERSON_NAME]" at bounding box center [431, 201] width 158 height 68
click at [292, 219] on div "WKNY x Ford" at bounding box center [273, 201] width 158 height 68
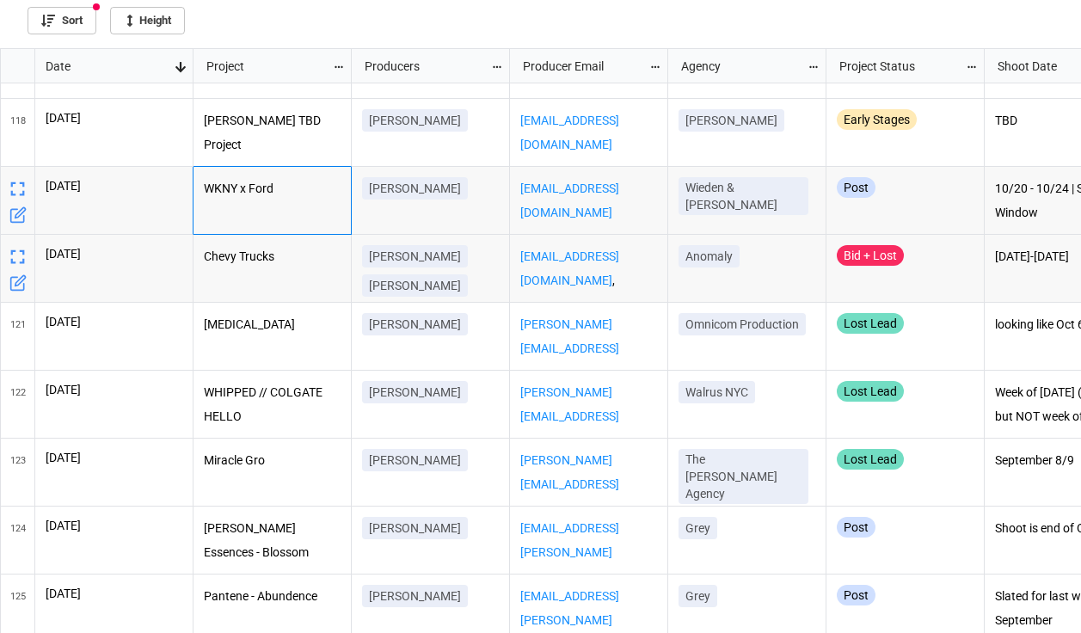
click at [296, 249] on p "Chevy Trucks" at bounding box center [273, 257] width 138 height 24
click at [304, 217] on div "WKNY x Ford" at bounding box center [273, 201] width 158 height 68
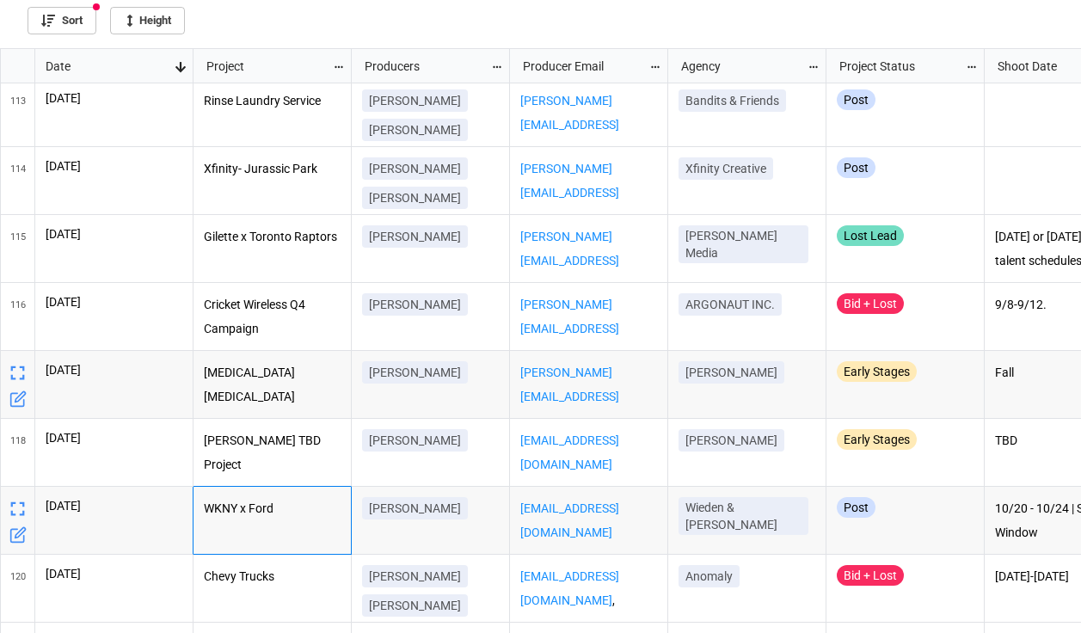
scroll to position [7557, 0]
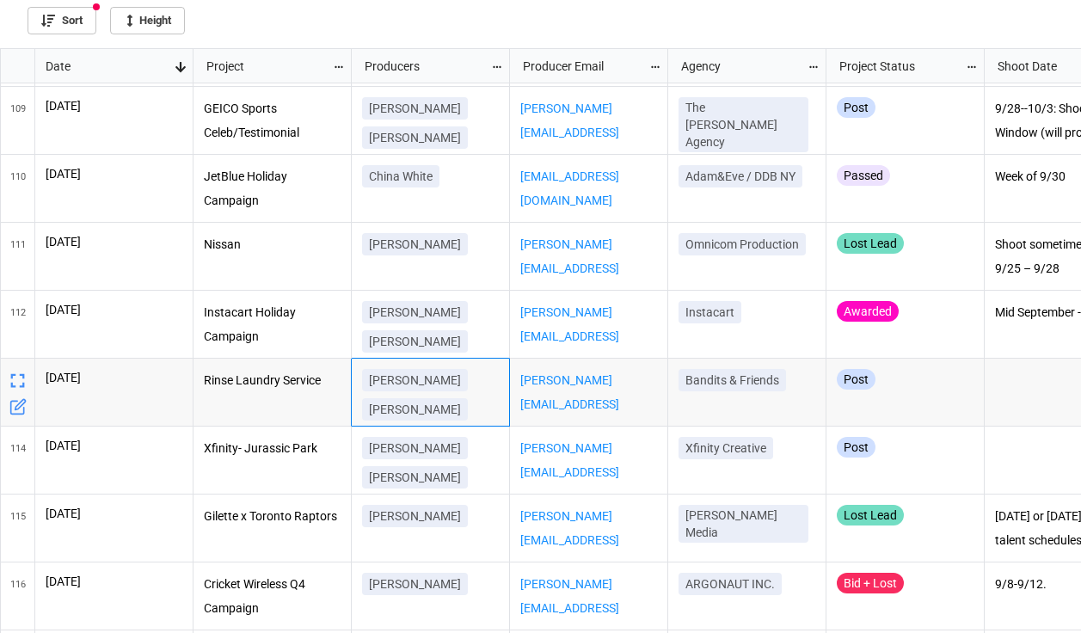
click at [482, 384] on div "[PERSON_NAME] [PERSON_NAME]" at bounding box center [430, 398] width 137 height 58
click at [16, 382] on icon "grid" at bounding box center [18, 381] width 24 height 24
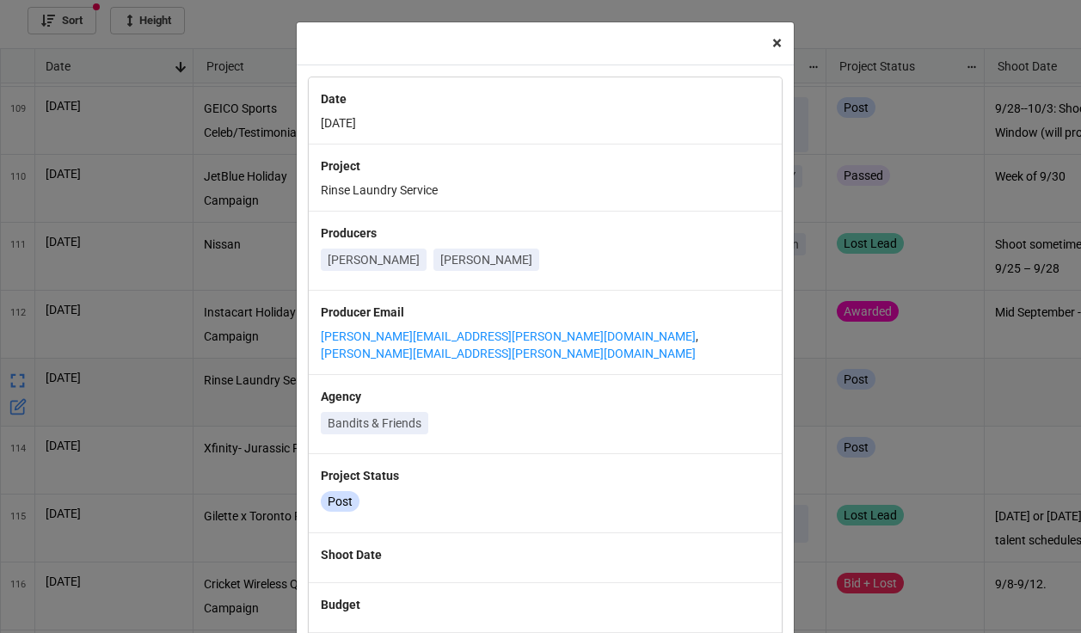
click at [775, 40] on span "×" at bounding box center [776, 43] width 9 height 21
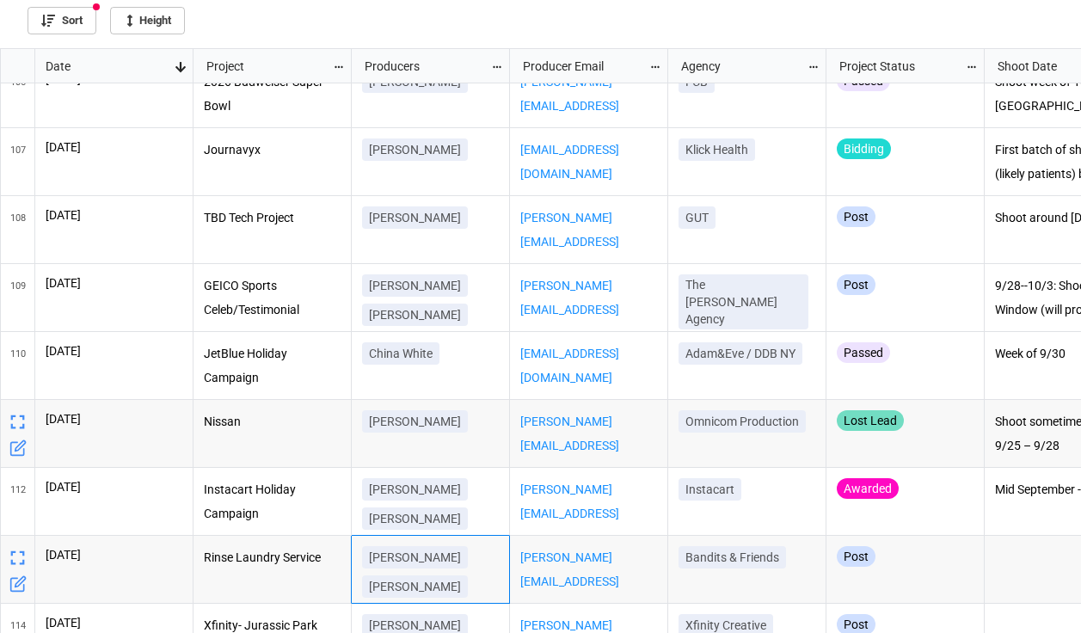
scroll to position [7153, 0]
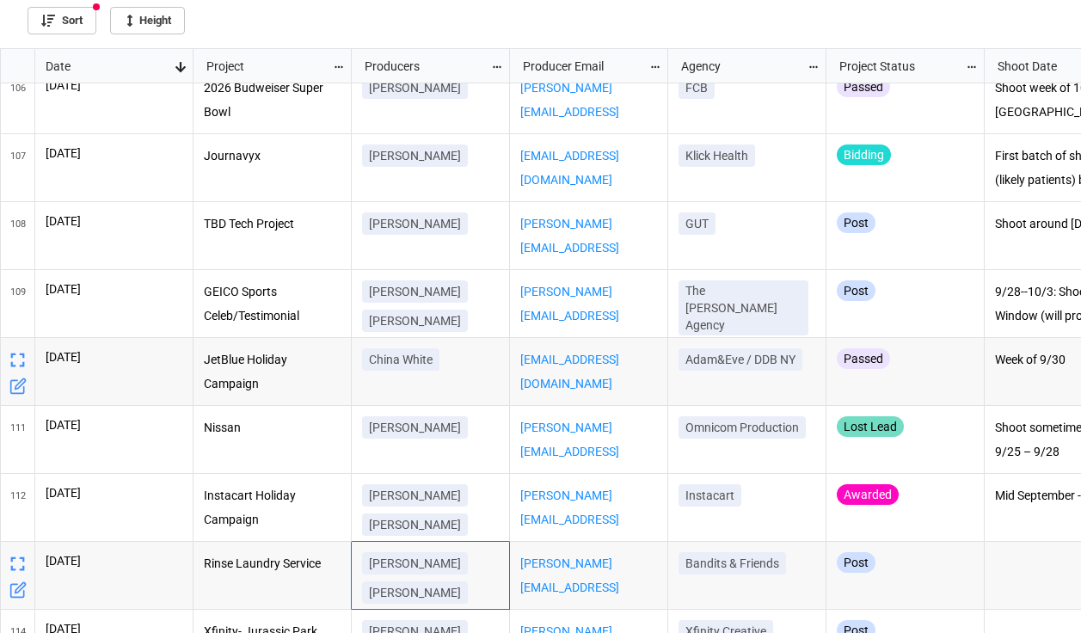
click at [477, 382] on div "China White" at bounding box center [431, 372] width 158 height 68
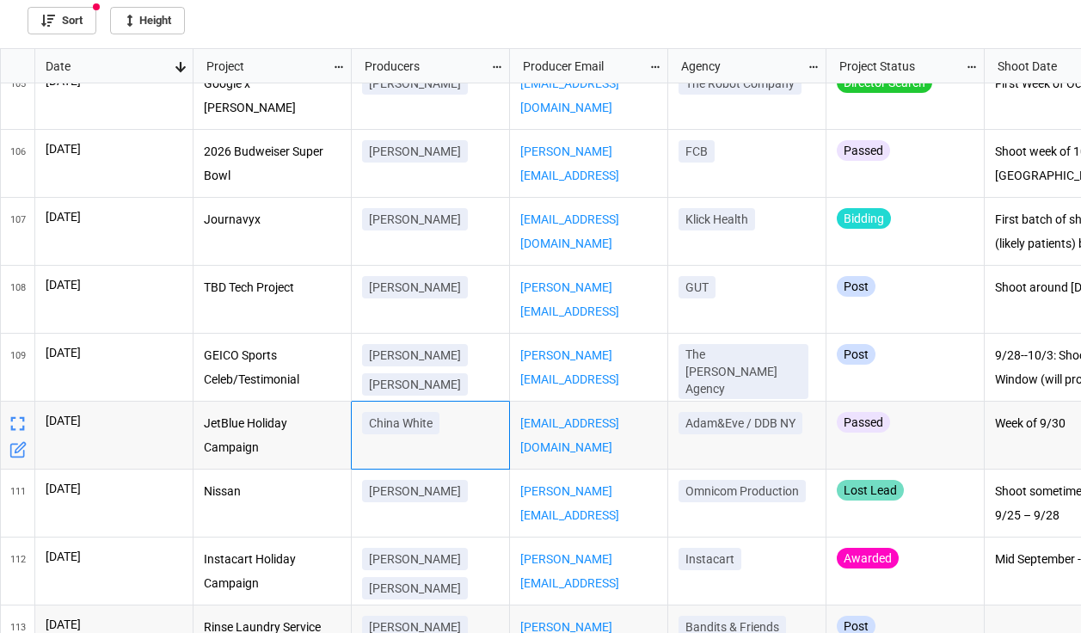
scroll to position [0, 2]
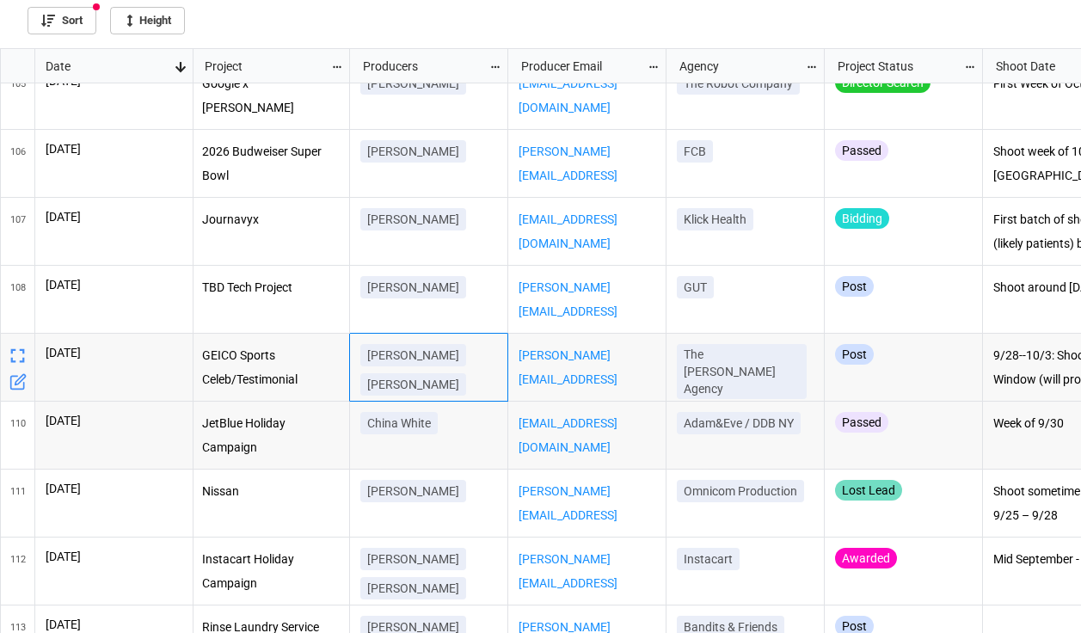
click at [499, 368] on div "[PERSON_NAME] [PERSON_NAME]" at bounding box center [429, 368] width 158 height 68
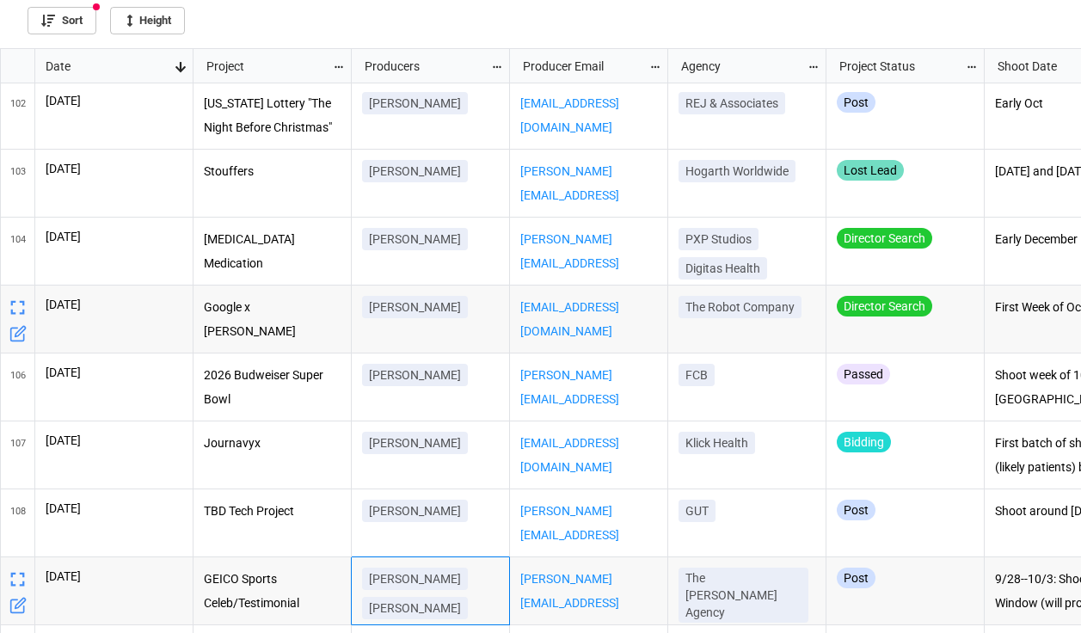
scroll to position [6864, 0]
click at [629, 334] on div "[EMAIL_ADDRESS][DOMAIN_NAME]" at bounding box center [589, 320] width 158 height 68
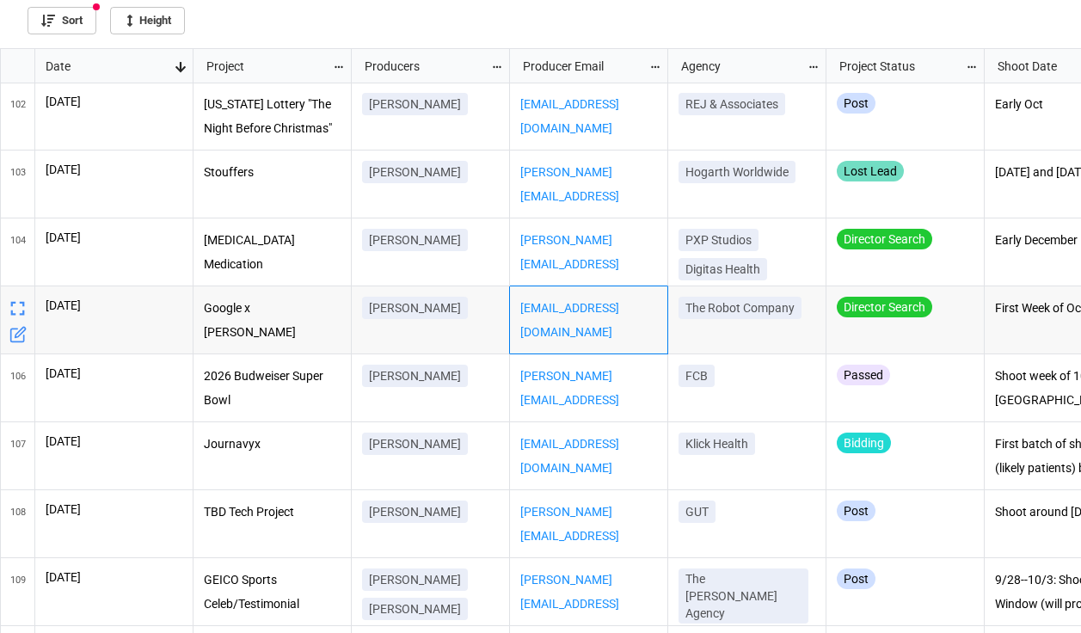
click at [437, 333] on div "[PERSON_NAME]" at bounding box center [431, 320] width 158 height 68
click at [296, 328] on div "Google x [PERSON_NAME]" at bounding box center [273, 320] width 158 height 68
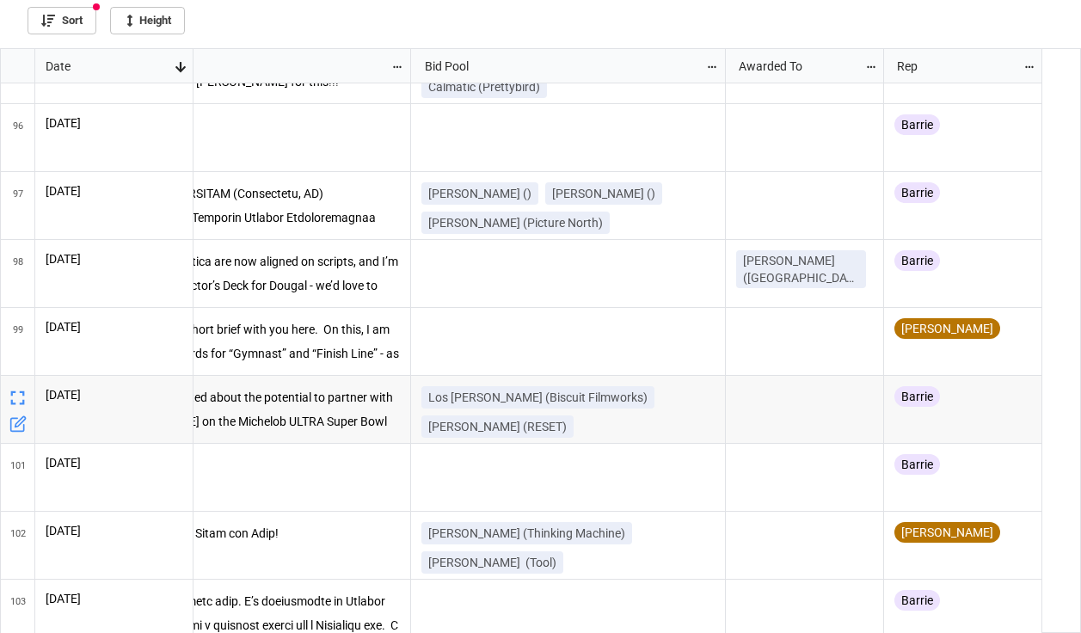
scroll to position [0, 1336]
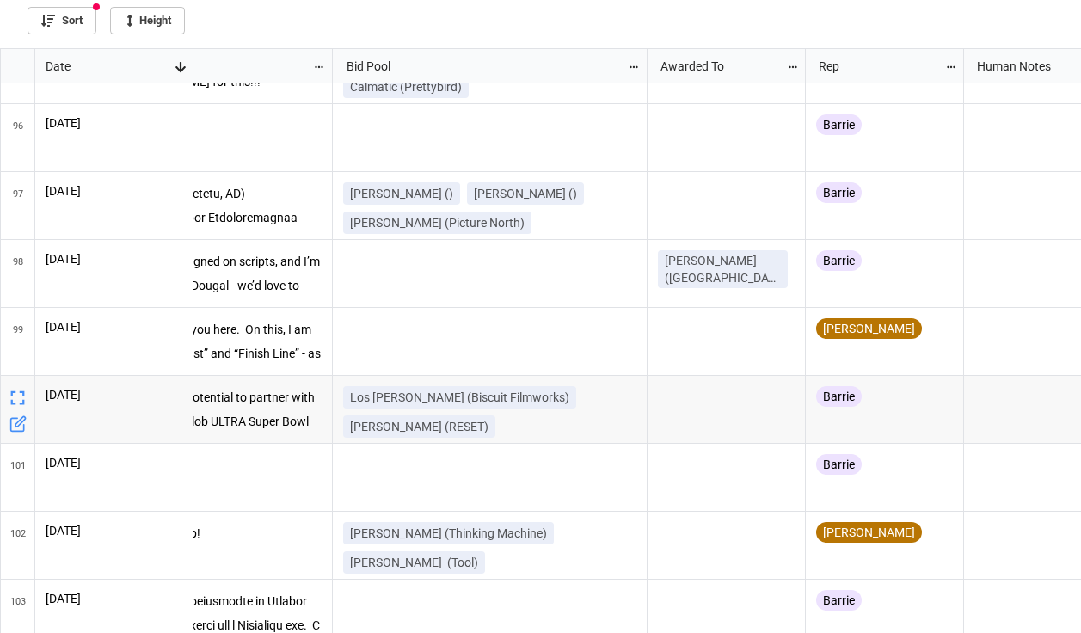
click at [589, 392] on div "Los [PERSON_NAME] (Biscuit Filmworks) [PERSON_NAME] (RESET)" at bounding box center [489, 415] width 293 height 58
click at [18, 393] on icon "grid" at bounding box center [18, 398] width 24 height 24
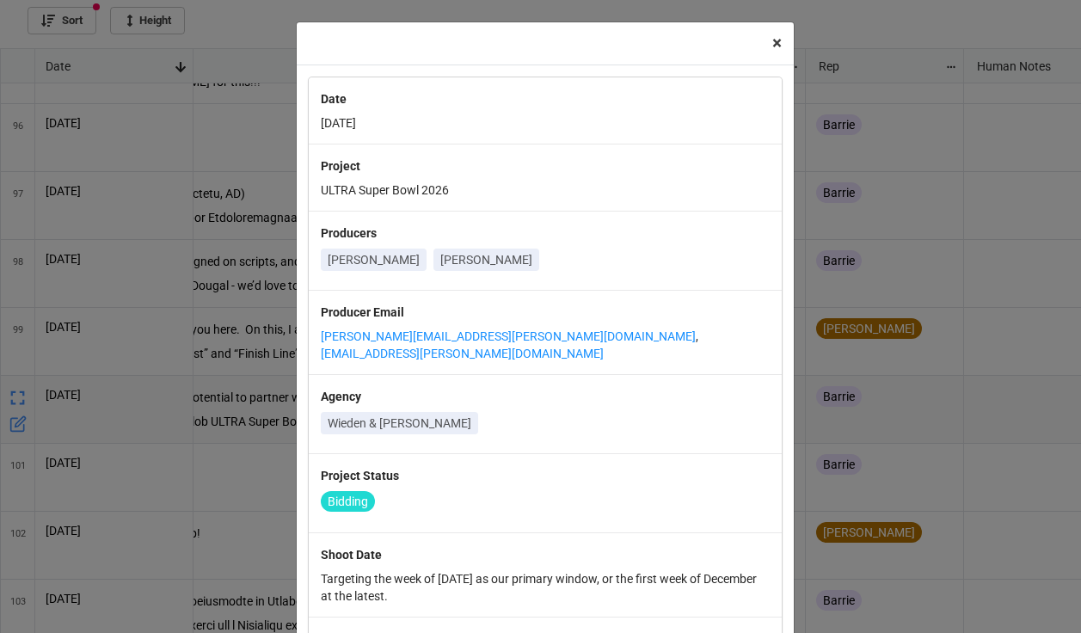
click at [772, 47] on span "×" at bounding box center [776, 43] width 9 height 21
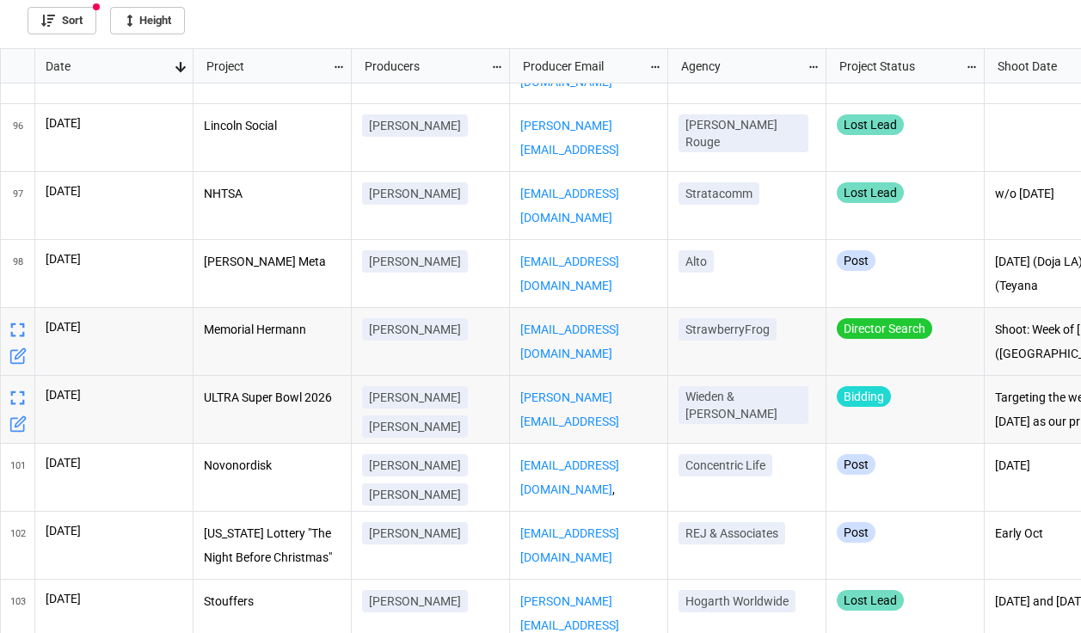
click at [306, 334] on p "Memorial Hermann" at bounding box center [273, 330] width 138 height 24
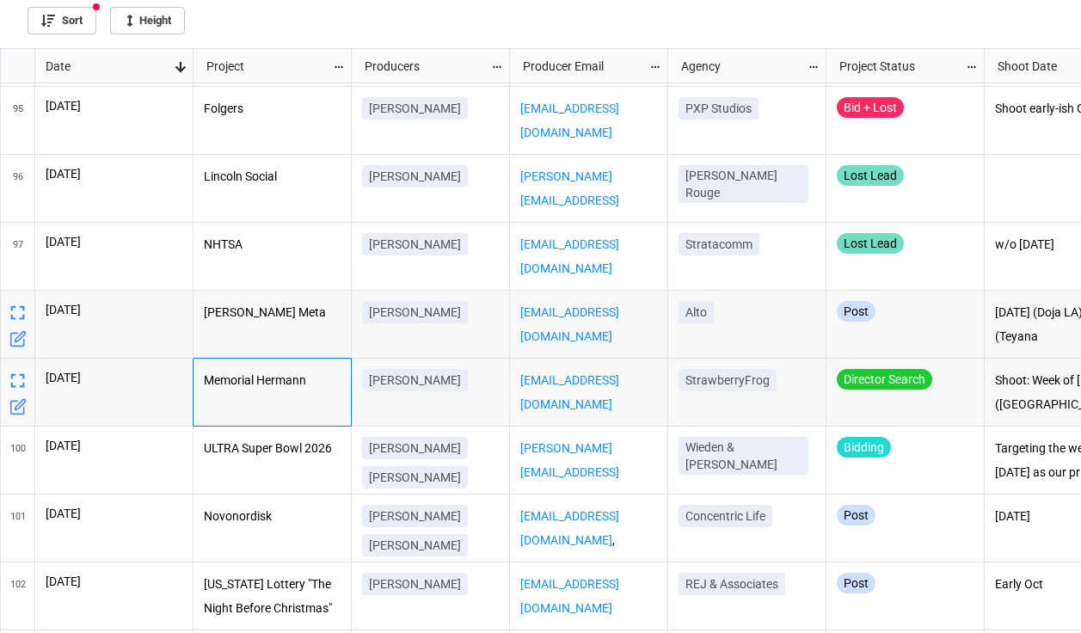
click at [277, 309] on p "[PERSON_NAME] Meta" at bounding box center [273, 313] width 138 height 24
